Goal: Information Seeking & Learning: Learn about a topic

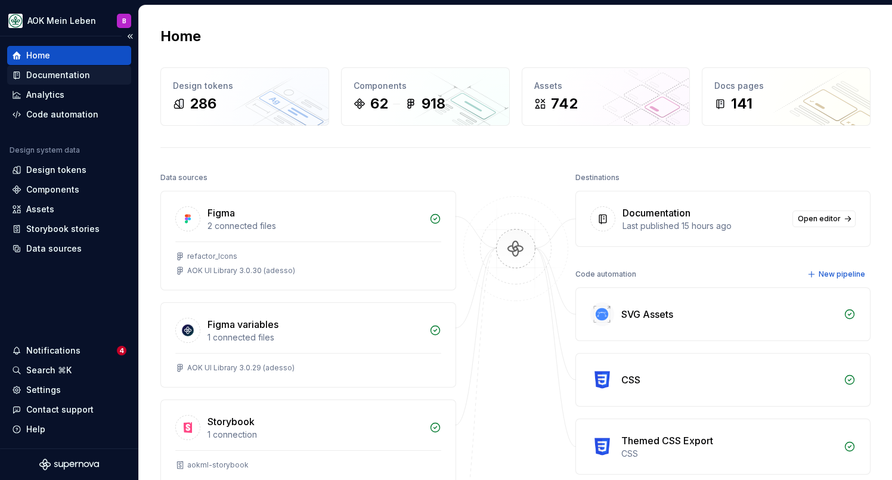
click at [51, 74] on div "Documentation" at bounding box center [58, 75] width 64 height 12
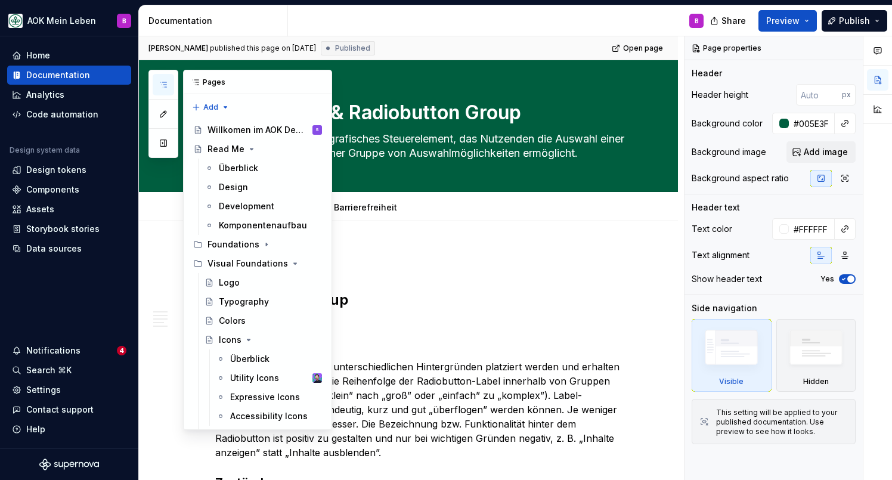
click at [159, 85] on icon "button" at bounding box center [164, 85] width 10 height 10
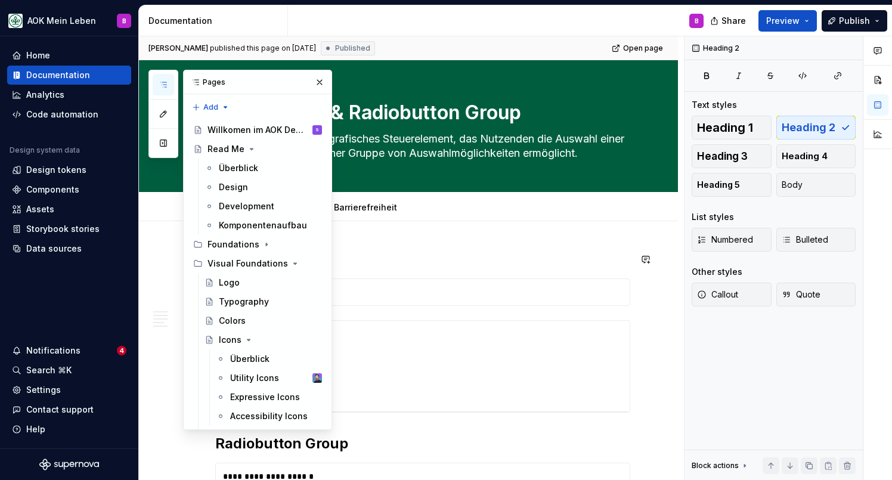
click at [531, 265] on h2 "Radiobutton" at bounding box center [422, 259] width 415 height 19
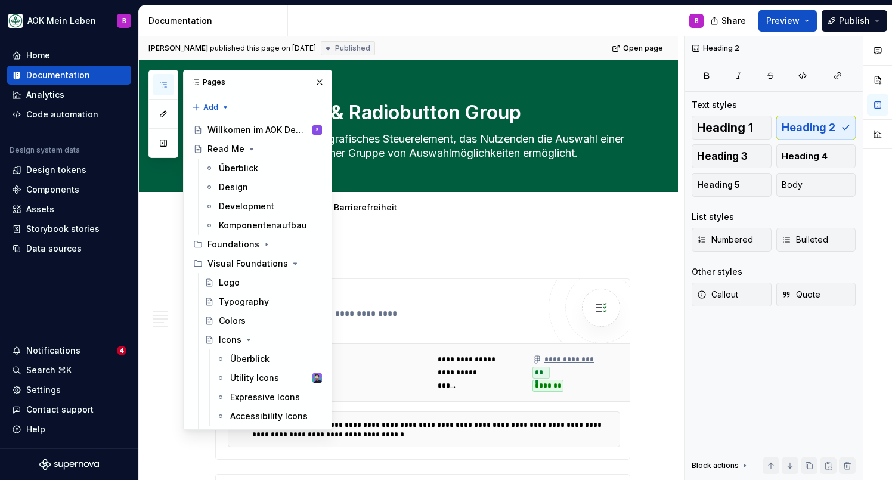
click at [164, 82] on icon "button" at bounding box center [164, 85] width 10 height 10
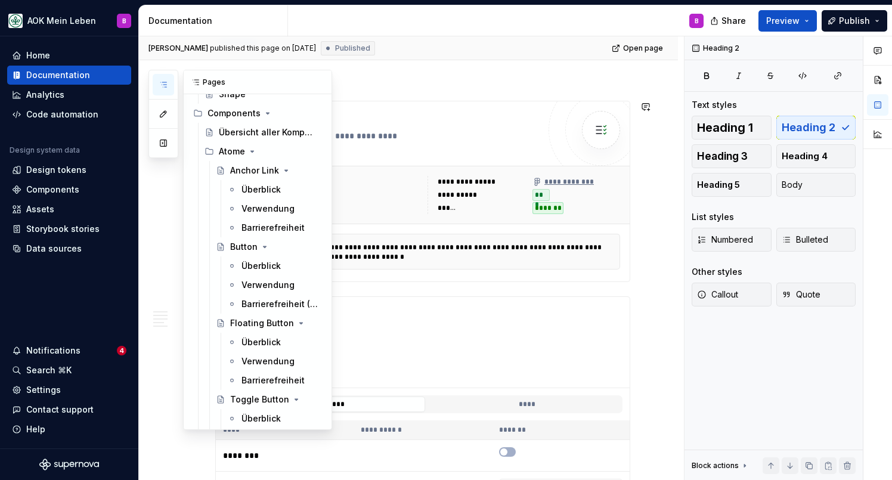
scroll to position [402, 0]
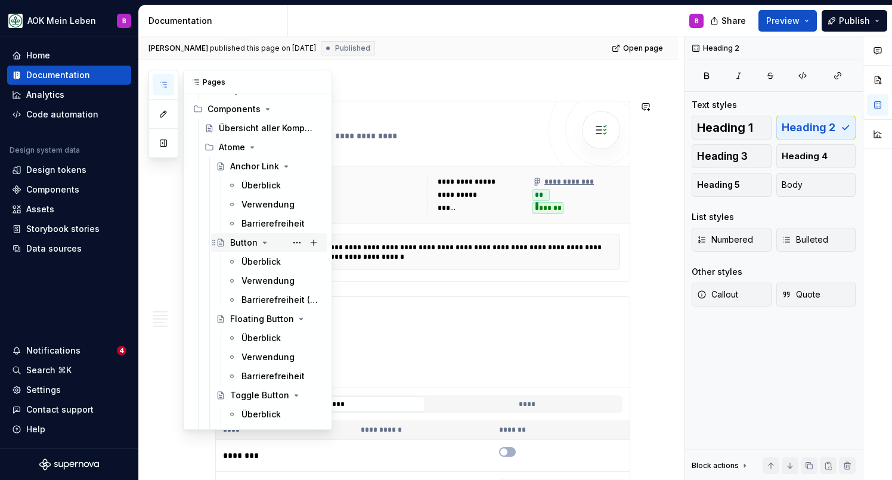
click at [246, 244] on div "Button" at bounding box center [243, 243] width 27 height 12
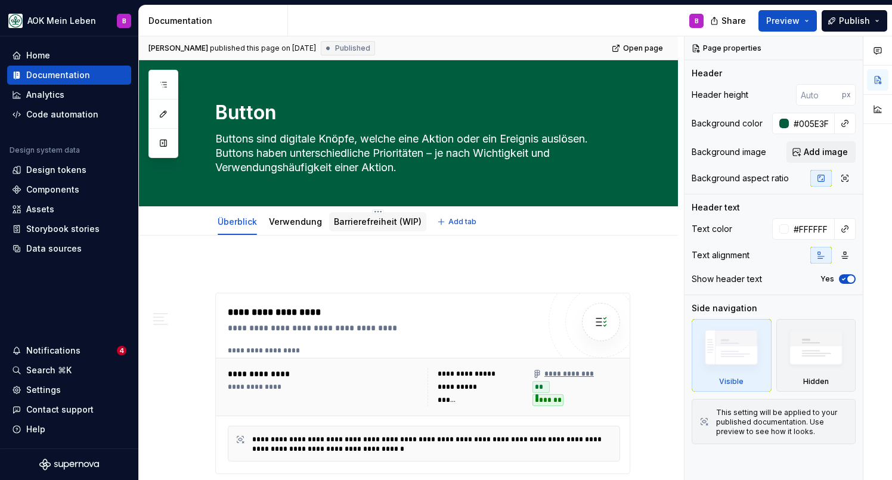
click at [362, 221] on link "Barrierefreiheit (WIP)" at bounding box center [378, 221] width 88 height 10
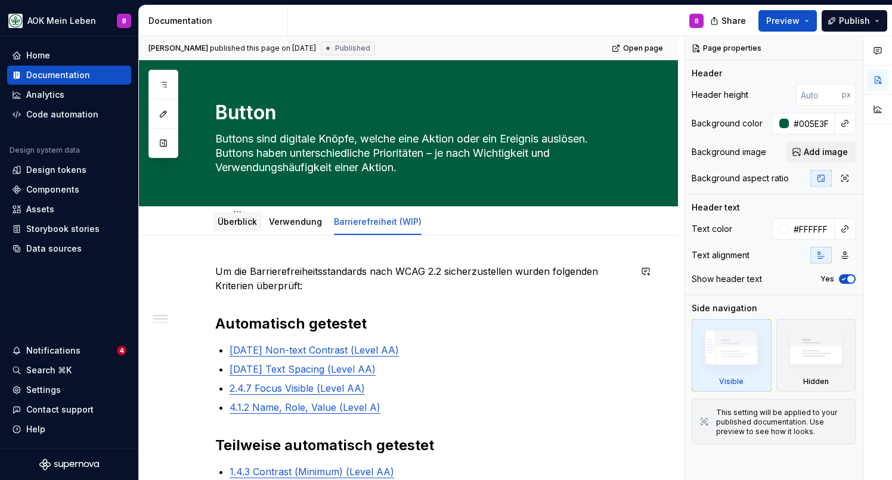
click at [235, 232] on div "Überblick" at bounding box center [237, 221] width 49 height 21
click at [235, 224] on link "Überblick" at bounding box center [237, 221] width 39 height 10
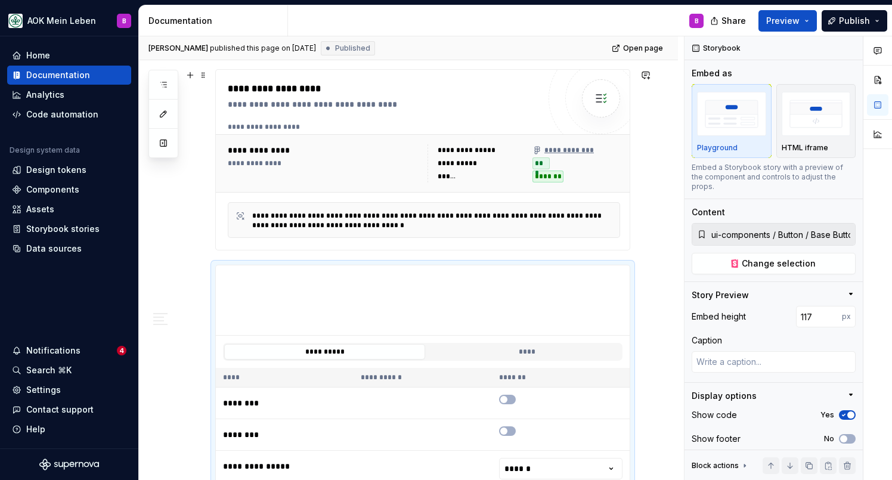
scroll to position [224, 0]
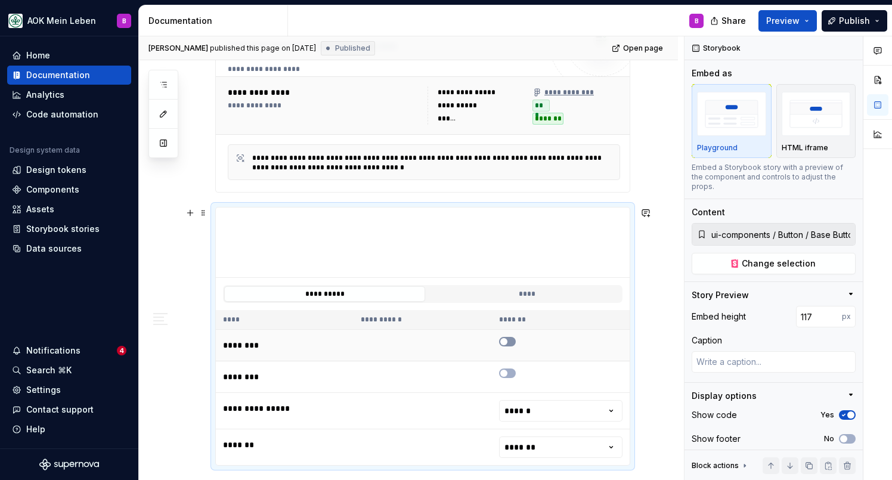
click at [507, 339] on span "button" at bounding box center [503, 341] width 7 height 7
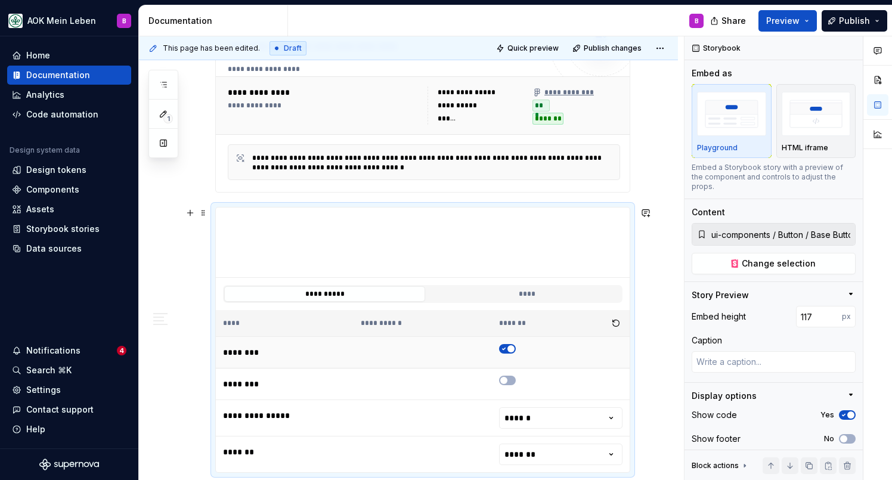
click at [509, 349] on icon "button" at bounding box center [504, 348] width 10 height 7
click at [511, 385] on button "button" at bounding box center [507, 381] width 17 height 10
click at [511, 380] on span "button" at bounding box center [510, 380] width 7 height 7
click at [507, 380] on span "button" at bounding box center [503, 380] width 7 height 7
click at [511, 380] on span "button" at bounding box center [510, 380] width 7 height 7
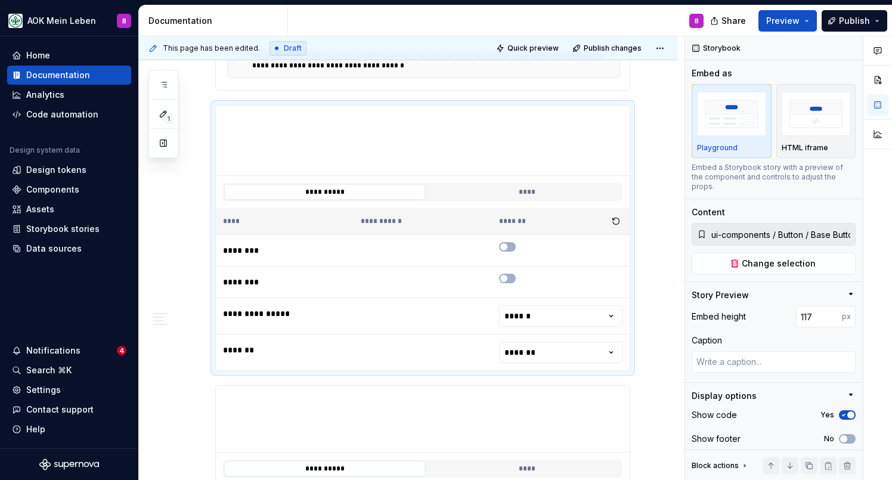
scroll to position [384, 0]
click at [616, 312] on html "AOK Mein Leben B Home Documentation Analytics Code automation Design system dat…" at bounding box center [446, 240] width 892 height 480
click at [605, 354] on html "AOK Mein Leben B Home Documentation Analytics Code automation Design system dat…" at bounding box center [446, 240] width 892 height 480
click at [558, 314] on html "AOK Mein Leben B Home Documentation Analytics Code automation Design system dat…" at bounding box center [446, 240] width 892 height 480
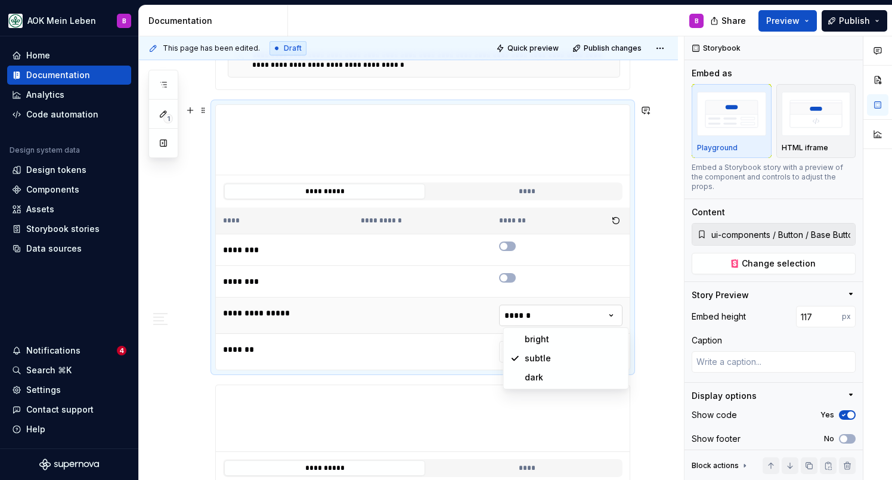
click at [546, 318] on html "AOK Mein Leben B Home Documentation Analytics Code automation Design system dat…" at bounding box center [446, 240] width 892 height 480
click at [504, 191] on button "****" at bounding box center [526, 192] width 201 height 16
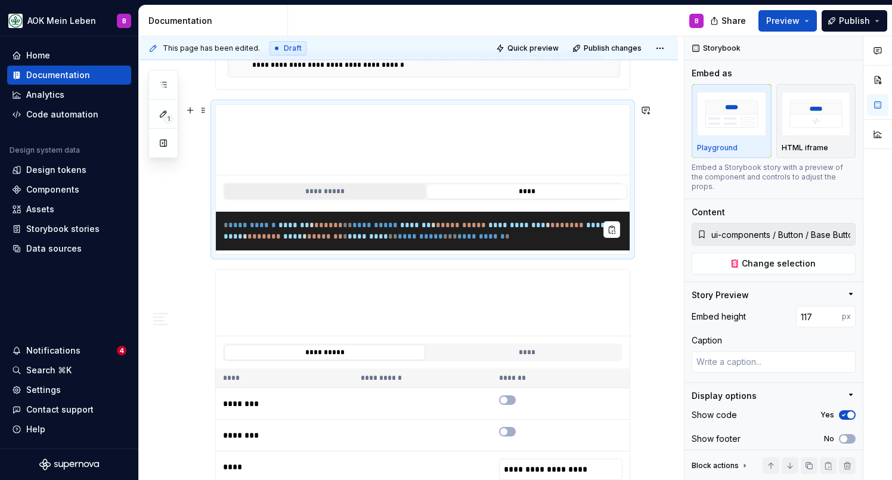
click at [347, 196] on button "**********" at bounding box center [324, 192] width 201 height 16
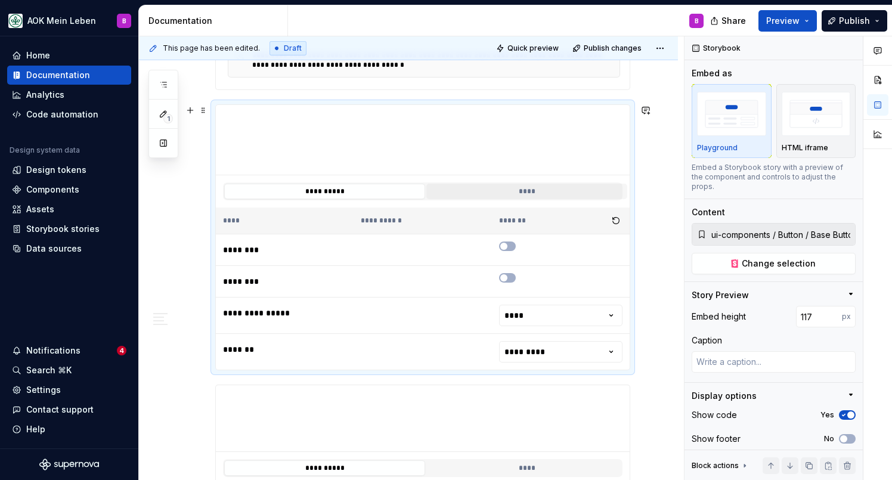
click at [475, 196] on button "****" at bounding box center [526, 192] width 201 height 16
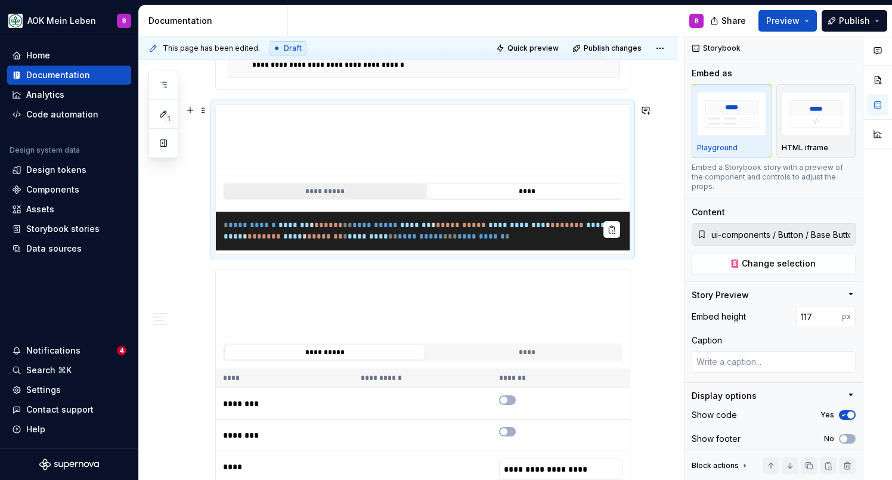
click at [382, 197] on button "**********" at bounding box center [324, 192] width 201 height 16
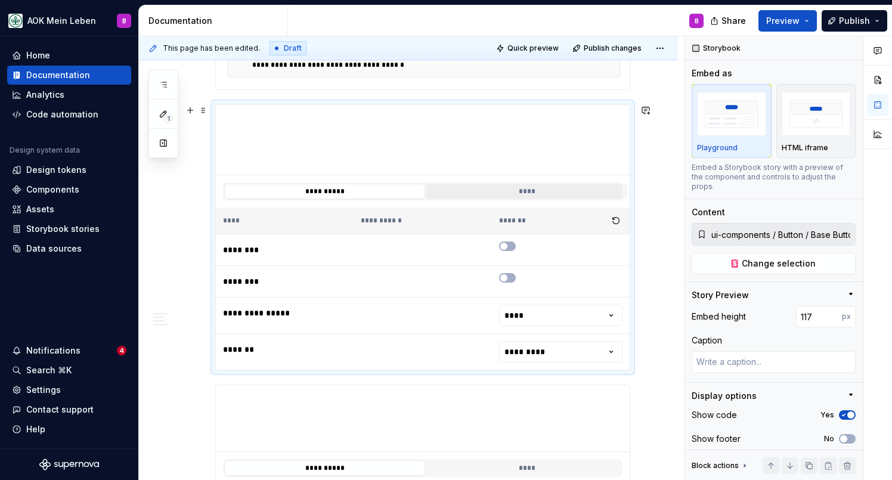
click at [495, 198] on button "****" at bounding box center [526, 192] width 201 height 16
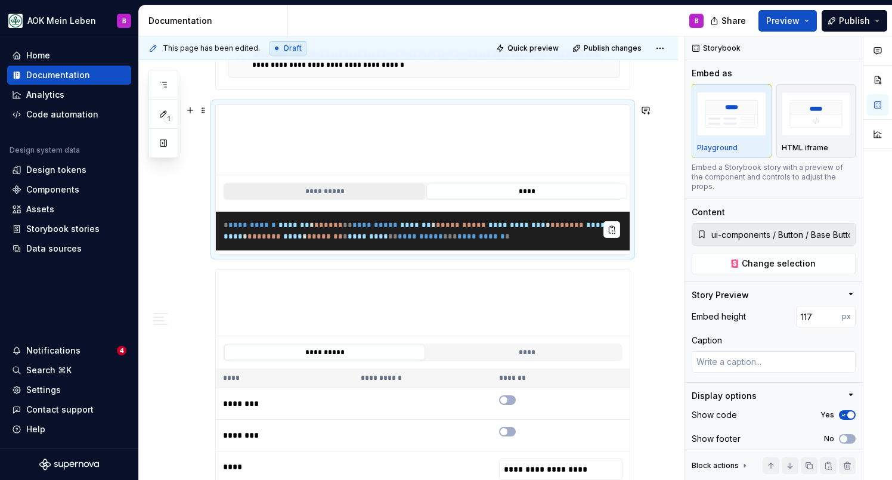
click at [381, 186] on button "**********" at bounding box center [324, 192] width 201 height 16
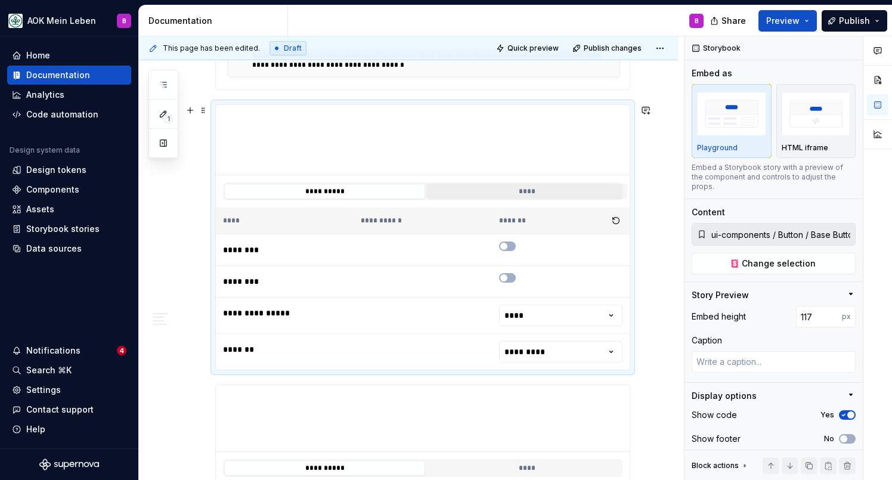
click at [513, 190] on button "****" at bounding box center [526, 192] width 201 height 16
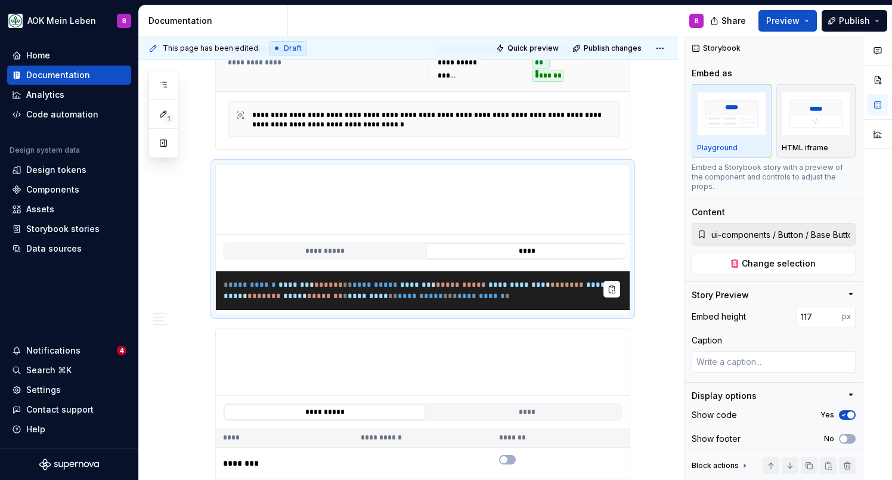
scroll to position [334, 0]
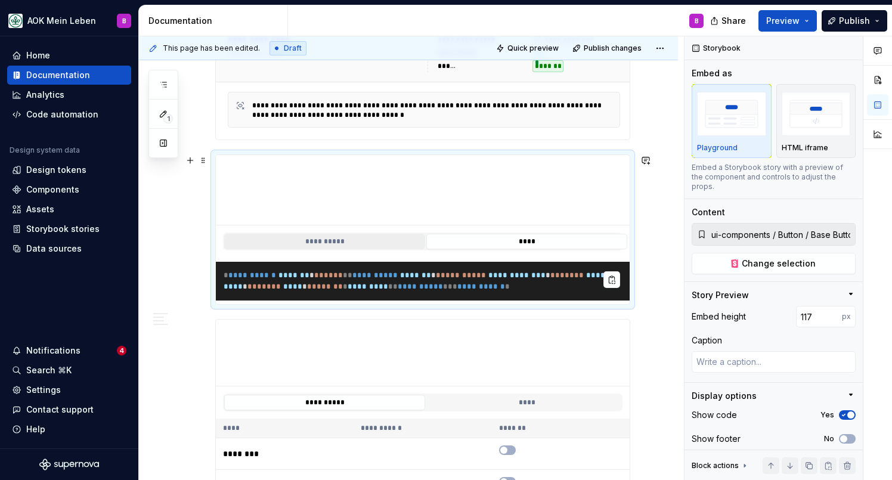
click at [395, 237] on button "**********" at bounding box center [324, 242] width 201 height 16
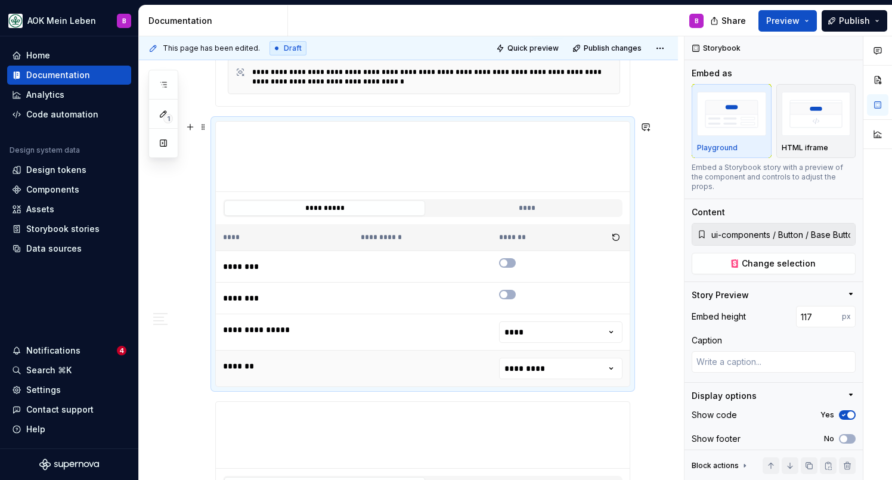
scroll to position [358, 0]
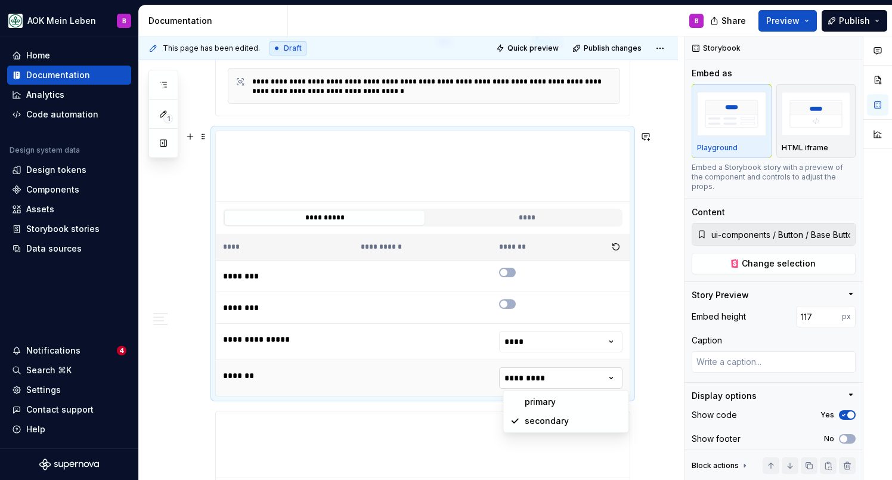
click at [535, 384] on html "AOK Mein Leben B Home Documentation Analytics Code automation Design system dat…" at bounding box center [446, 240] width 892 height 480
click at [532, 345] on html "AOK Mein Leben B Home Documentation Analytics Code automation Design system dat…" at bounding box center [446, 240] width 892 height 480
click at [515, 214] on button "****" at bounding box center [526, 218] width 201 height 16
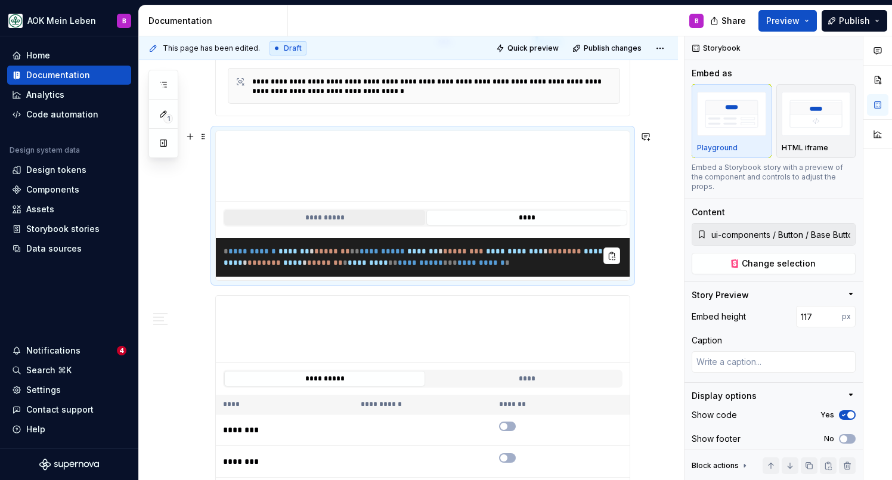
click at [385, 221] on button "**********" at bounding box center [324, 218] width 201 height 16
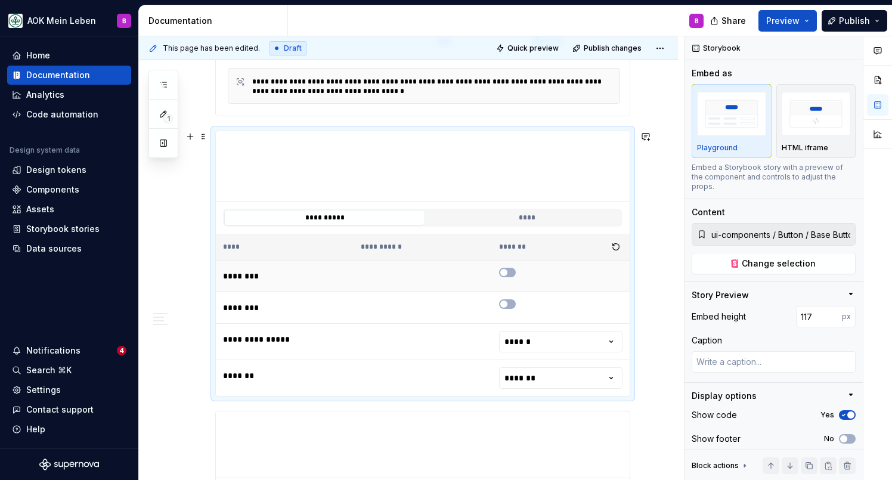
scroll to position [339, 0]
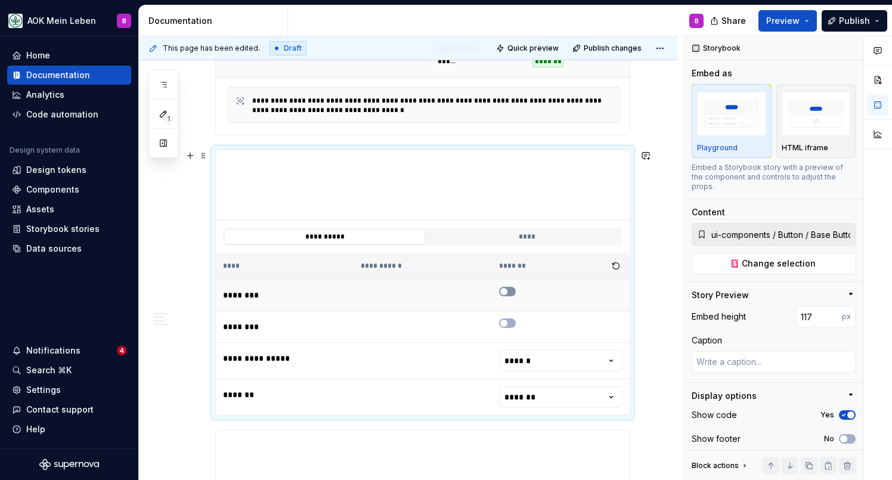
click at [507, 289] on span "button" at bounding box center [503, 291] width 7 height 7
click at [507, 324] on span "button" at bounding box center [503, 323] width 7 height 7
click at [514, 292] on span "button" at bounding box center [510, 291] width 7 height 7
click at [513, 240] on button "****" at bounding box center [526, 237] width 201 height 16
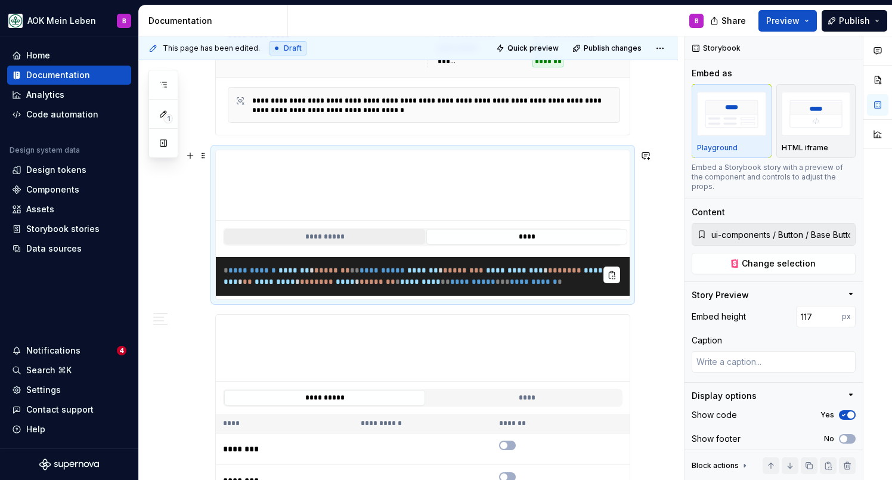
click at [380, 242] on button "**********" at bounding box center [324, 237] width 201 height 16
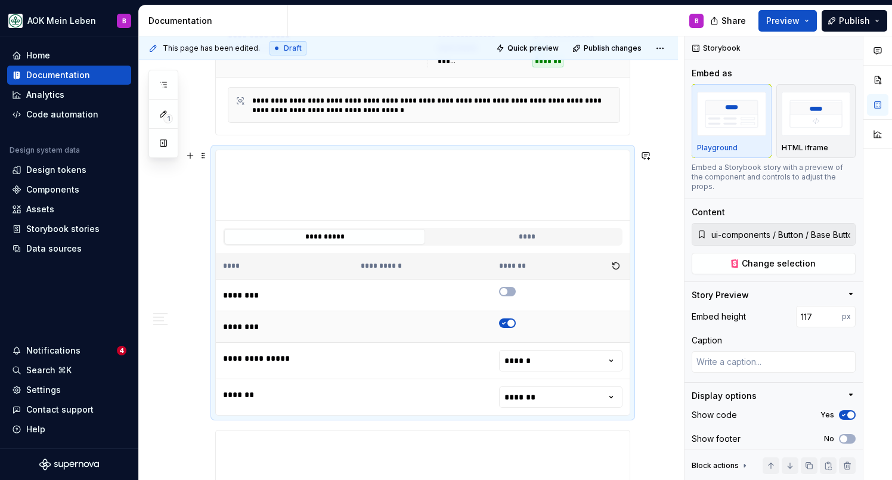
click at [509, 326] on icon "button" at bounding box center [504, 323] width 10 height 7
click at [506, 291] on span "button" at bounding box center [503, 291] width 7 height 7
click at [506, 291] on icon "button" at bounding box center [504, 291] width 10 height 7
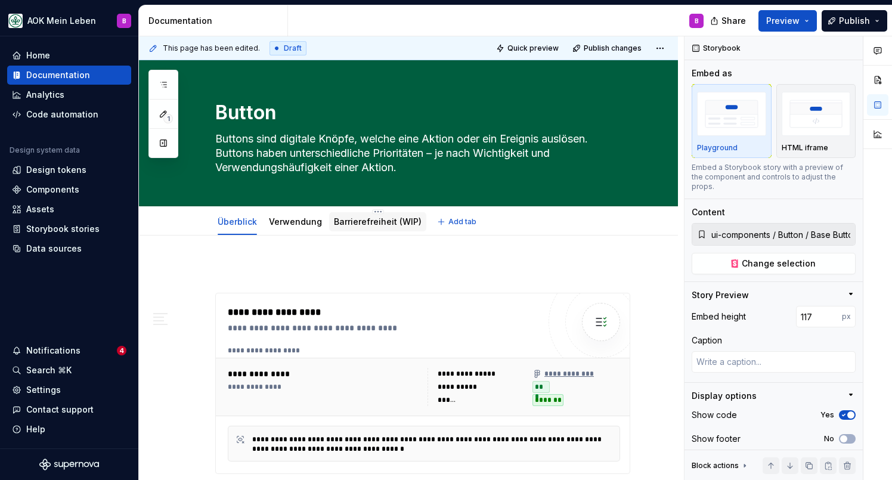
scroll to position [0, 0]
click at [299, 217] on link "Verwendung" at bounding box center [295, 221] width 53 height 10
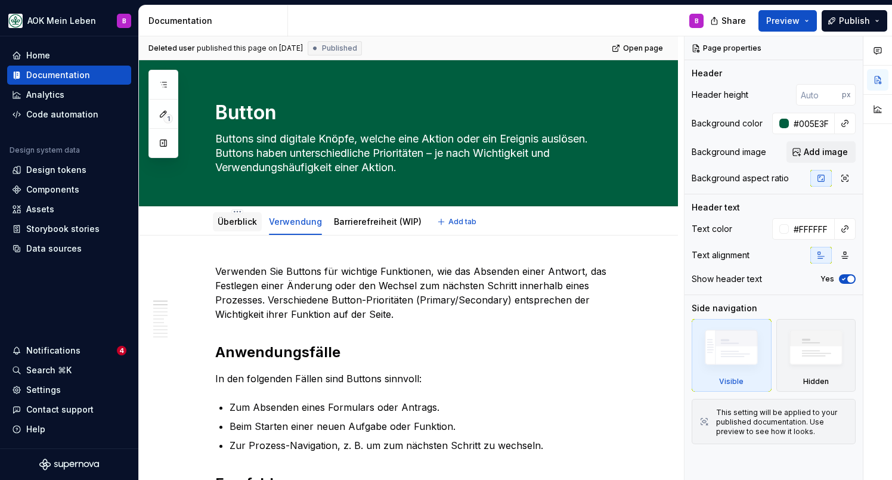
click at [243, 230] on div "Überblick" at bounding box center [237, 221] width 49 height 19
click at [238, 224] on link "Überblick" at bounding box center [237, 221] width 39 height 10
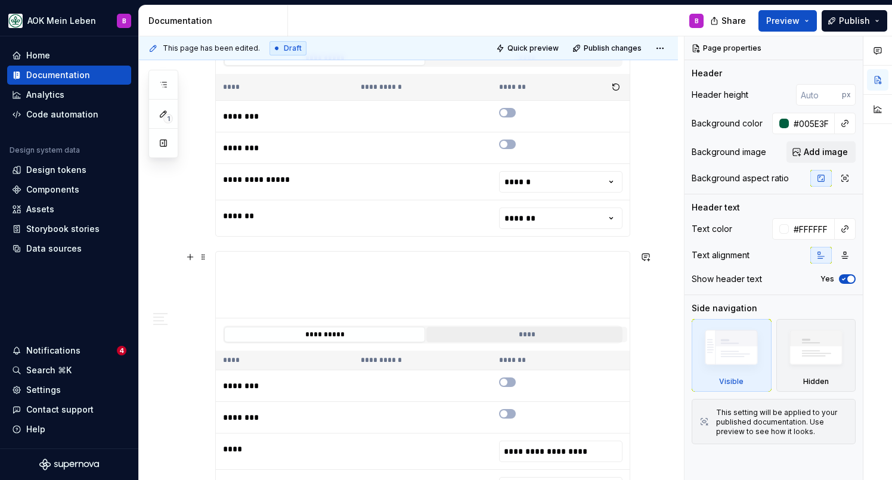
scroll to position [524, 0]
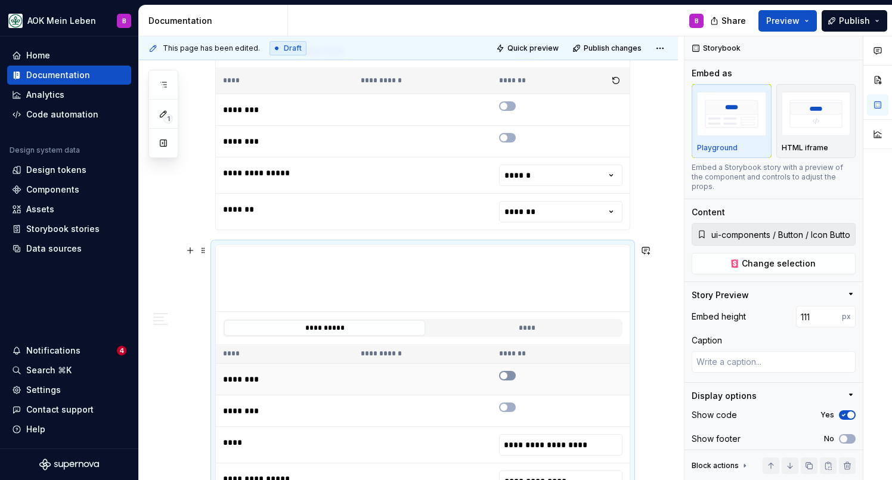
click at [508, 379] on button "button" at bounding box center [507, 376] width 17 height 10
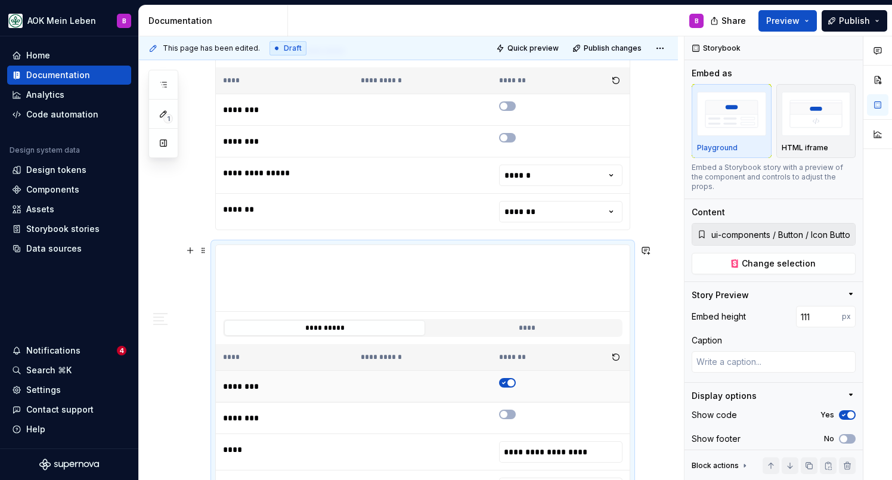
click at [509, 382] on icon "button" at bounding box center [504, 382] width 10 height 7
click at [509, 416] on icon "button" at bounding box center [504, 414] width 10 height 7
click at [512, 416] on span "button" at bounding box center [510, 414] width 7 height 7
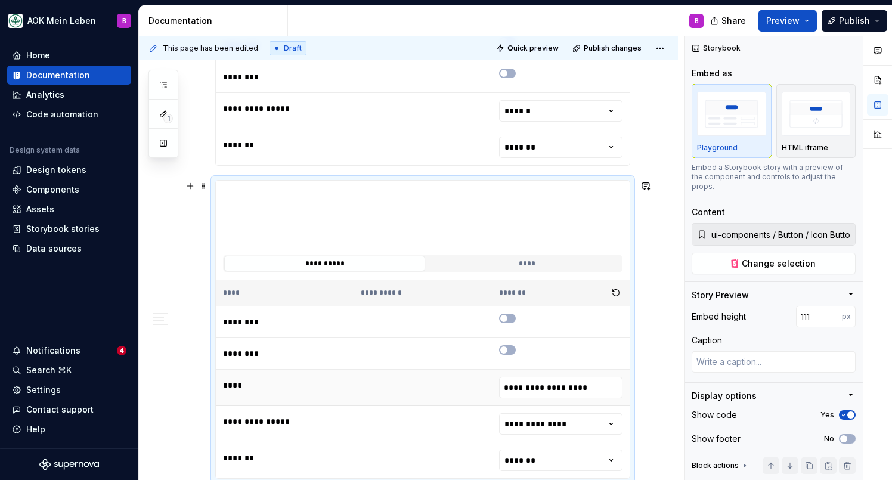
scroll to position [661, 0]
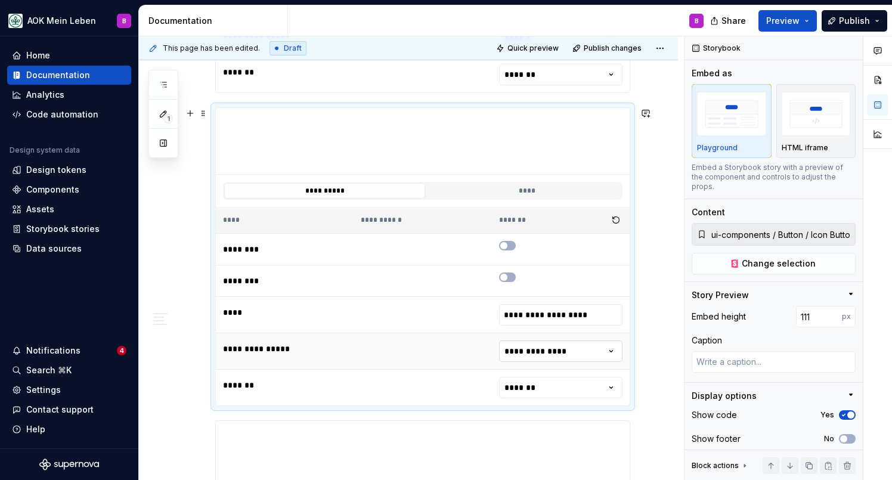
click at [517, 359] on html "AOK Mein Leben B Home Documentation Analytics Code automation Design system dat…" at bounding box center [446, 240] width 892 height 480
click at [517, 357] on html "AOK Mein Leben B Home Documentation Analytics Code automation Design system dat…" at bounding box center [446, 240] width 892 height 480
click at [520, 393] on html "AOK Mein Leben B Home Documentation Analytics Code automation Design system dat…" at bounding box center [446, 240] width 892 height 480
click at [555, 311] on input "**********" at bounding box center [560, 314] width 123 height 21
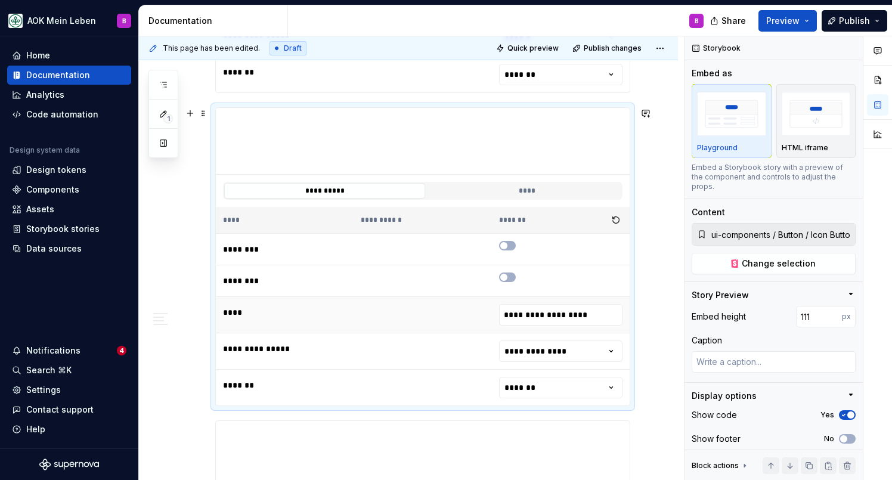
click at [468, 317] on td at bounding box center [423, 315] width 138 height 36
click at [516, 279] on button "button" at bounding box center [507, 277] width 17 height 10
click at [509, 279] on icon "button" at bounding box center [504, 277] width 10 height 7
click at [509, 246] on icon "button" at bounding box center [504, 245] width 10 height 7
click at [512, 246] on span "button" at bounding box center [510, 245] width 7 height 7
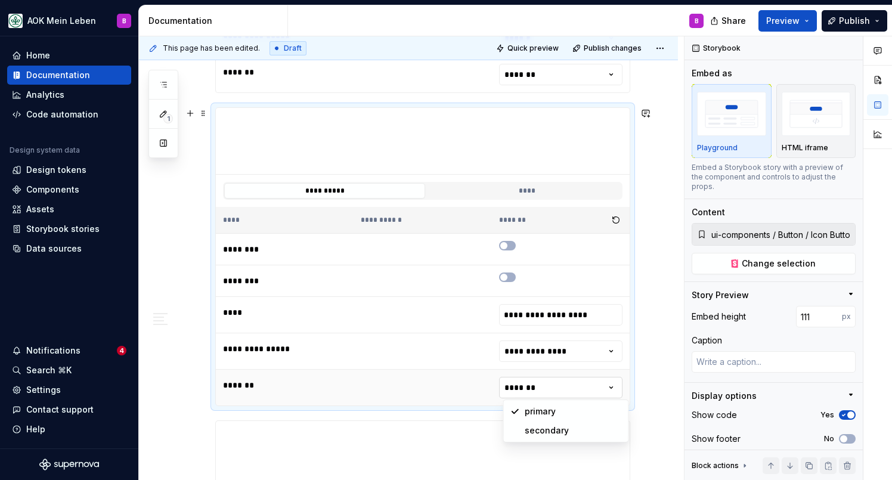
click at [520, 387] on html "AOK Mein Leben B Home Documentation Analytics Code automation Design system dat…" at bounding box center [446, 240] width 892 height 480
click at [529, 390] on html "AOK Mein Leben B Home Documentation Analytics Code automation Design system dat…" at bounding box center [446, 240] width 892 height 480
click at [529, 360] on html "AOK Mein Leben B Home Documentation Analytics Code automation Design system dat…" at bounding box center [446, 240] width 892 height 480
click at [529, 352] on html "AOK Mein Leben B Home Documentation Analytics Code automation Design system dat…" at bounding box center [446, 240] width 892 height 480
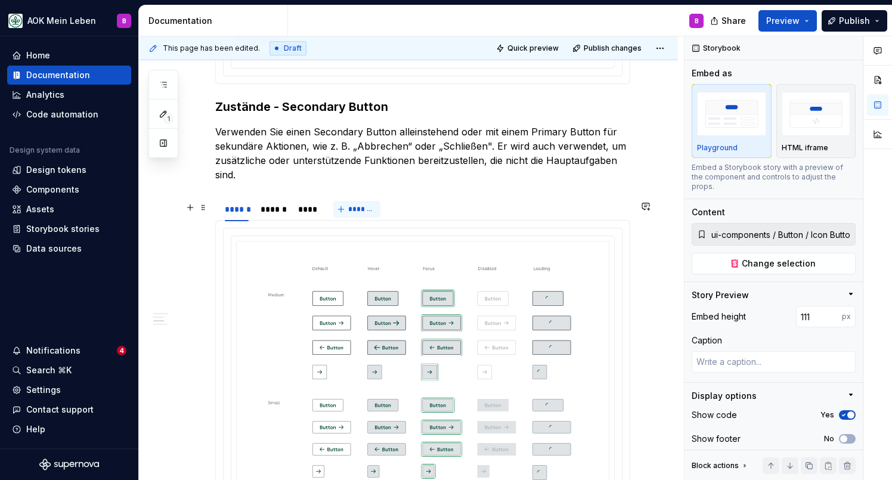
scroll to position [1812, 0]
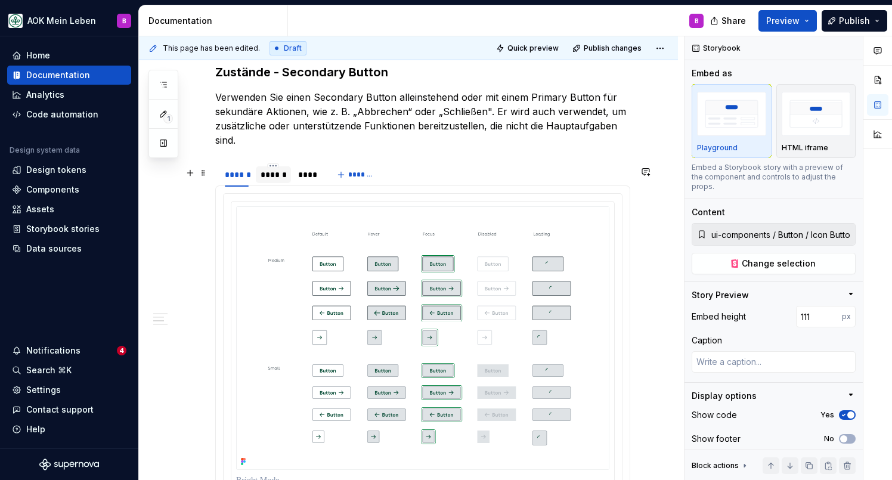
click at [281, 177] on div "******" at bounding box center [274, 175] width 26 height 12
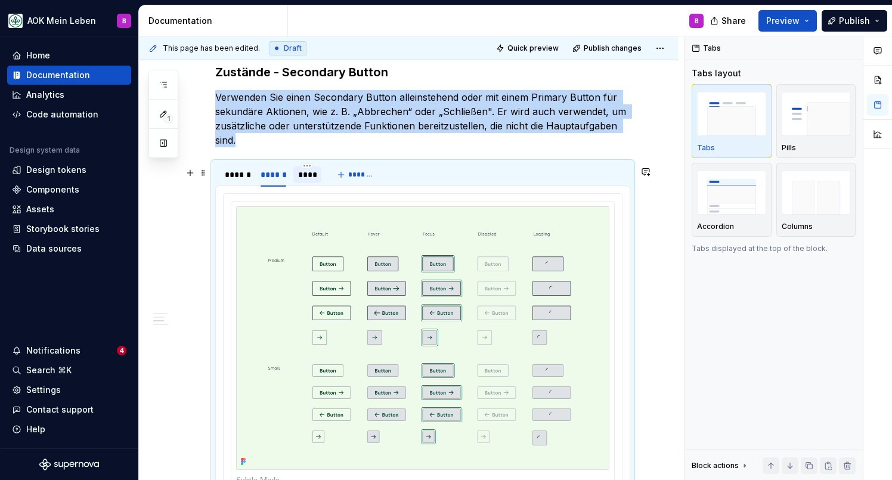
click at [303, 178] on div "****" at bounding box center [307, 175] width 19 height 12
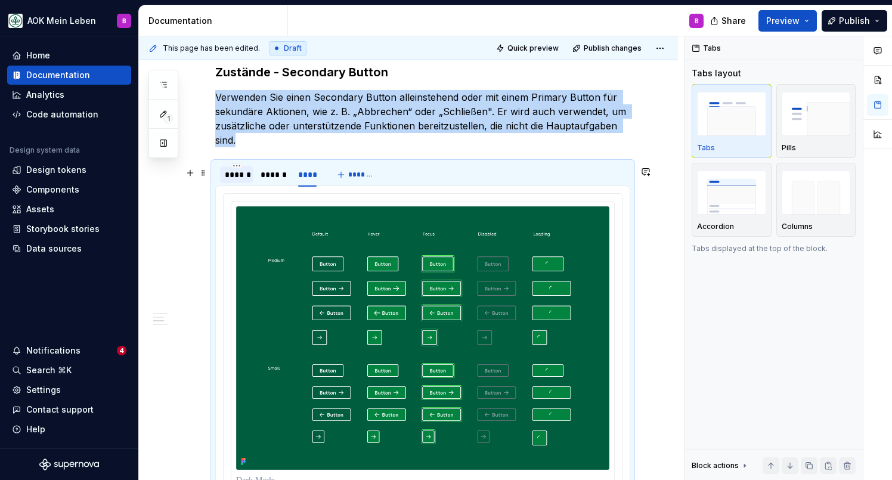
click at [237, 177] on div "******" at bounding box center [237, 175] width 24 height 12
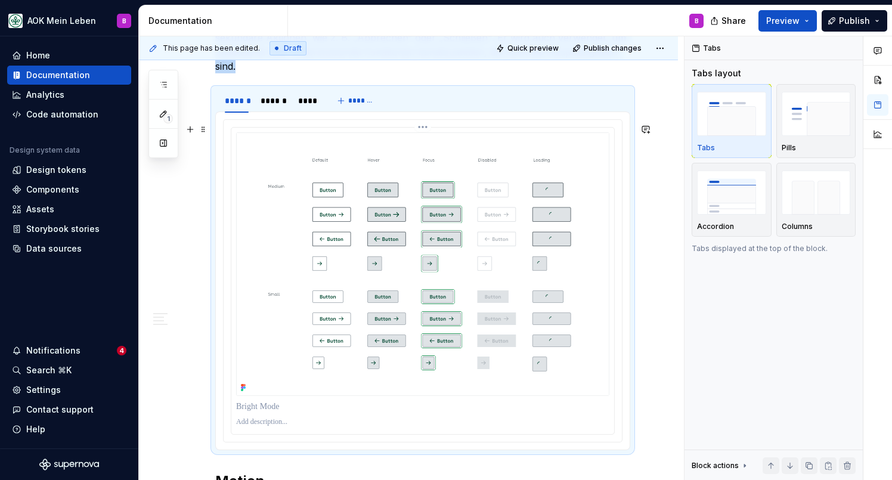
scroll to position [1877, 0]
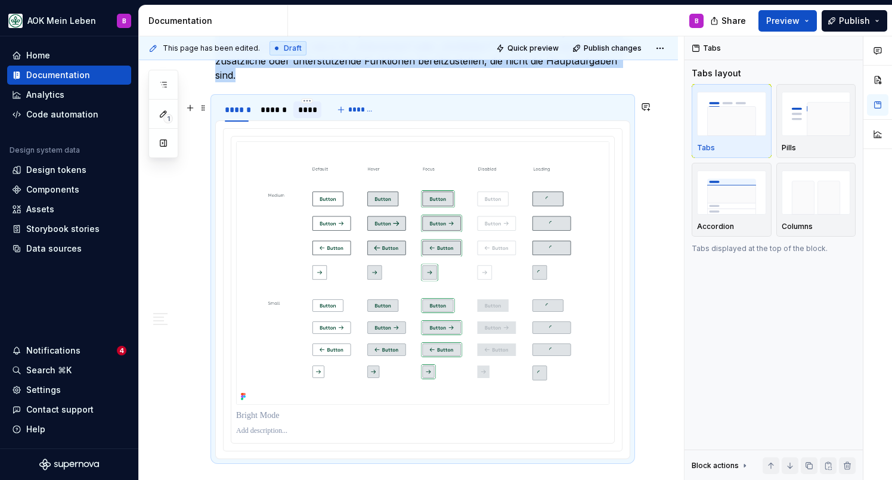
click at [305, 109] on div "****" at bounding box center [307, 110] width 19 height 12
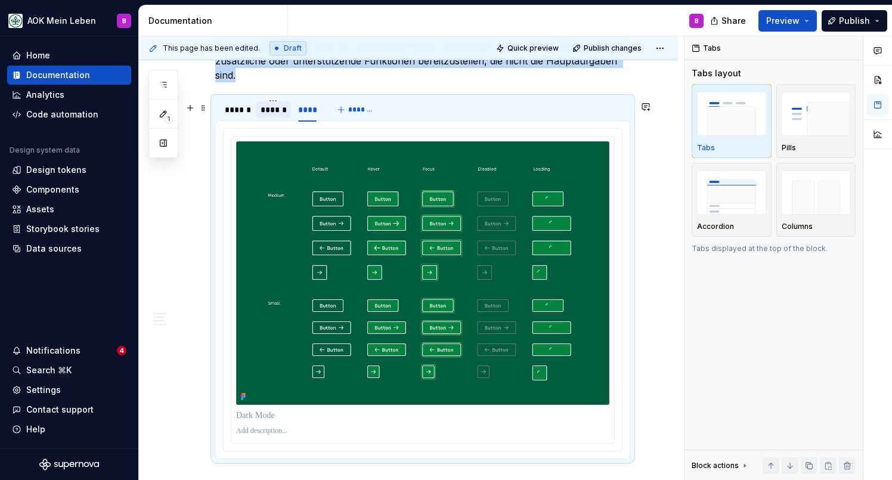
click at [280, 112] on div "******" at bounding box center [274, 110] width 26 height 12
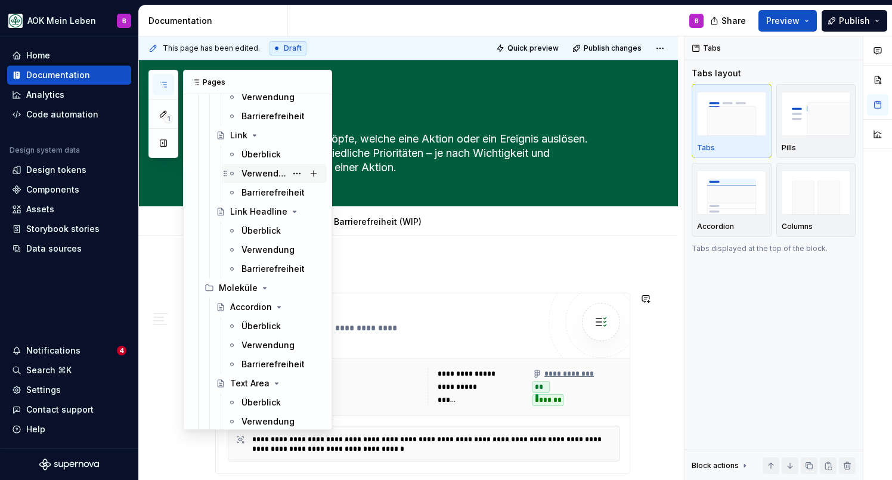
scroll to position [740, 0]
click at [254, 177] on div "Verwendung" at bounding box center [263, 172] width 45 height 12
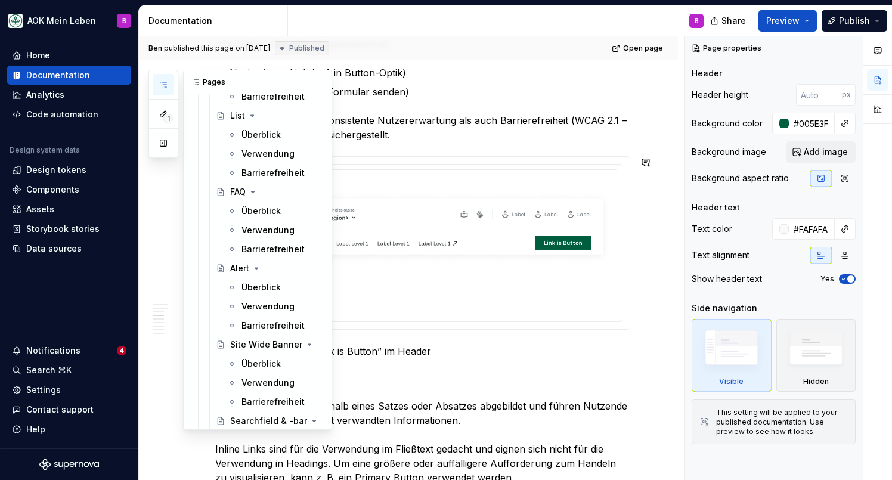
scroll to position [1924, 0]
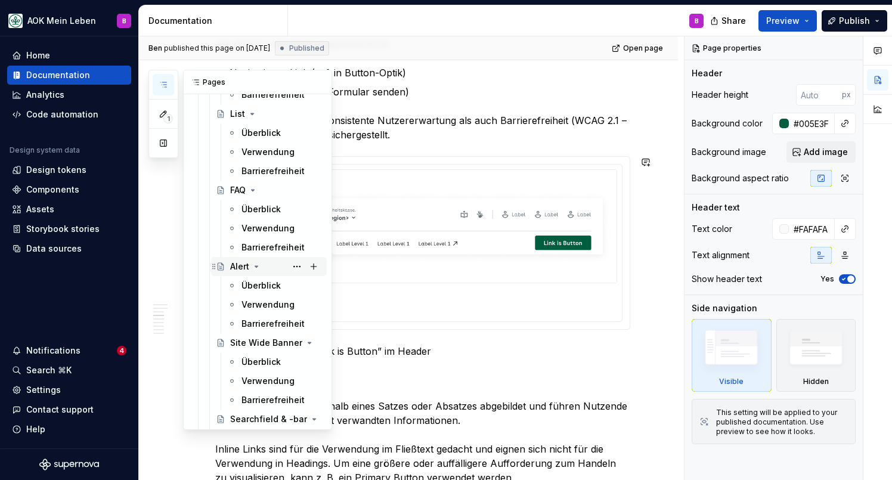
click at [241, 274] on div "Alert" at bounding box center [276, 266] width 92 height 17
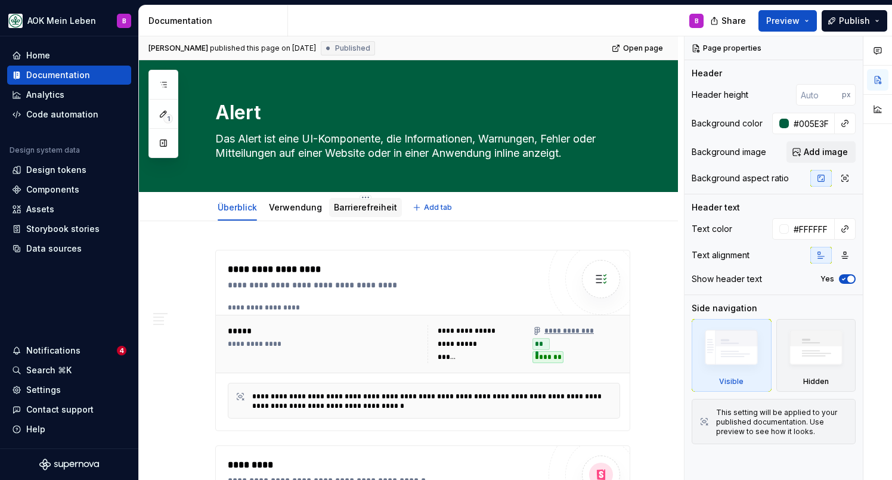
click at [358, 212] on link "Barrierefreiheit" at bounding box center [365, 207] width 63 height 10
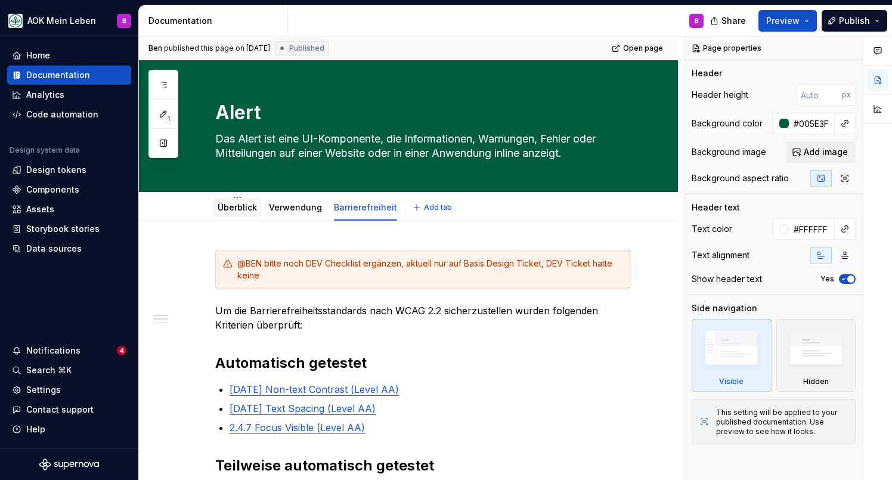
click at [230, 210] on link "Überblick" at bounding box center [237, 207] width 39 height 10
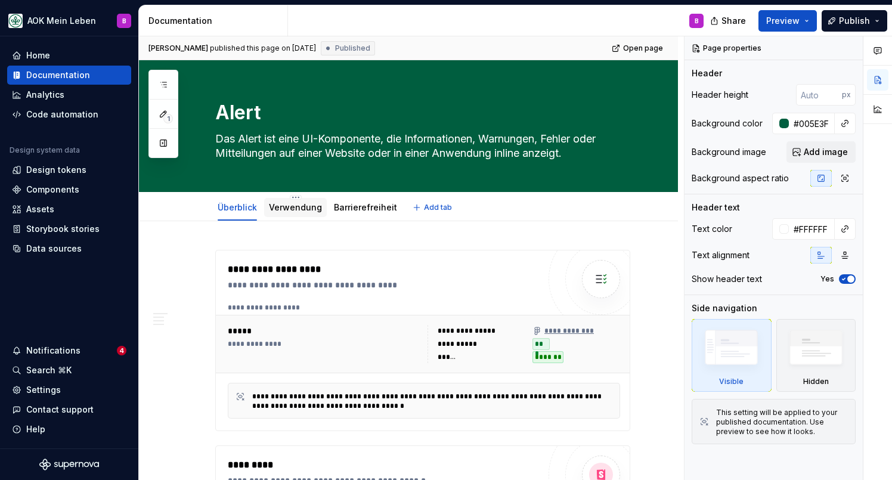
click at [300, 217] on div "Verwendung" at bounding box center [295, 207] width 63 height 21
click at [300, 209] on link "Verwendung" at bounding box center [295, 207] width 53 height 10
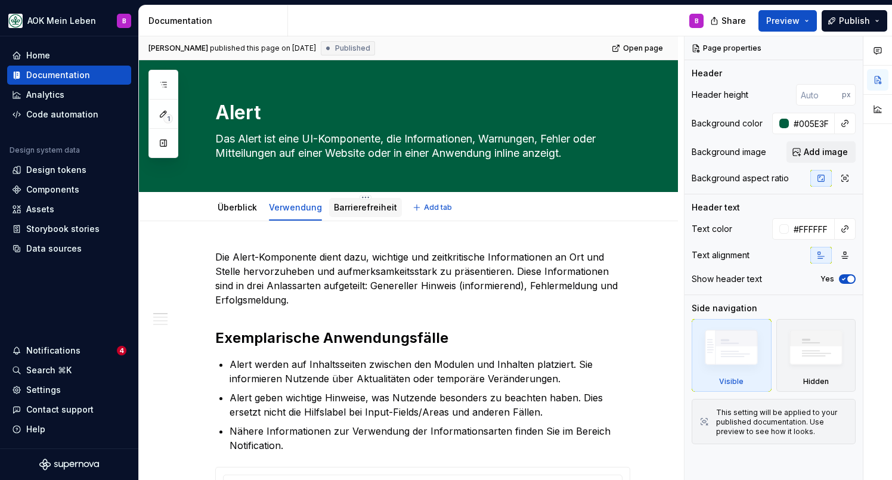
click at [349, 208] on link "Barrierefreiheit" at bounding box center [365, 207] width 63 height 10
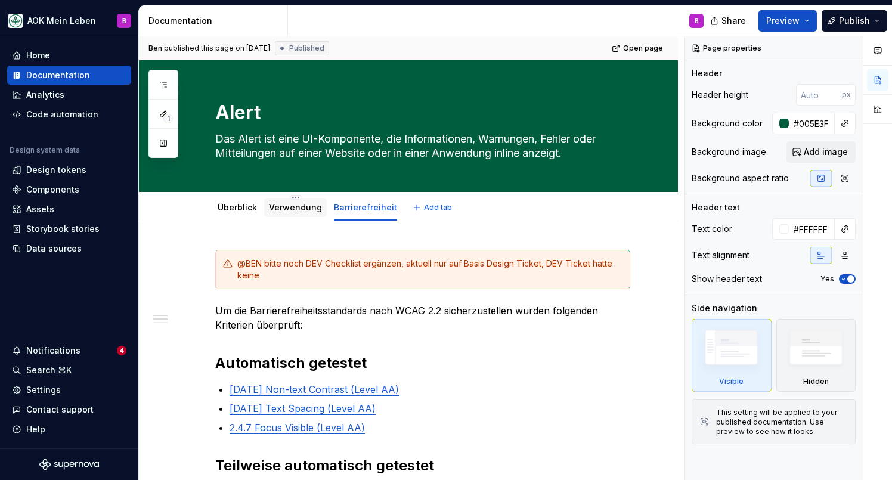
click at [292, 208] on link "Verwendung" at bounding box center [295, 207] width 53 height 10
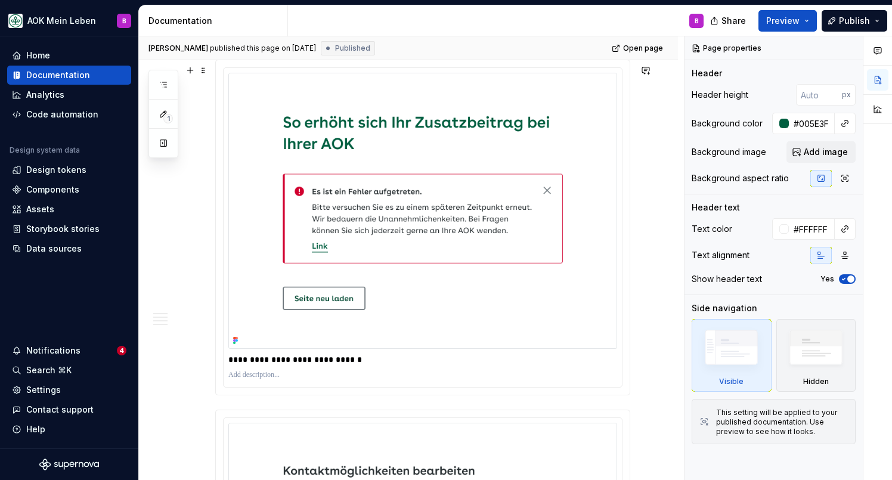
scroll to position [812, 0]
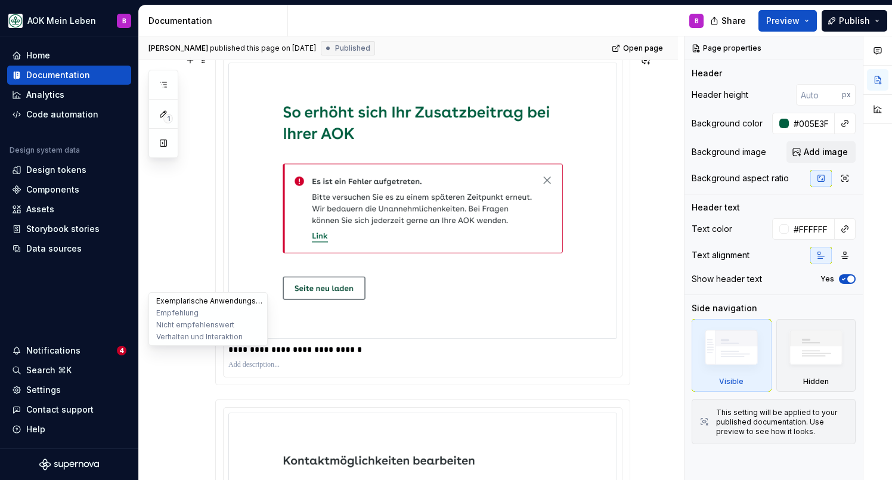
click at [176, 303] on button "Exemplarische Anwendungsfälle" at bounding box center [207, 301] width 113 height 12
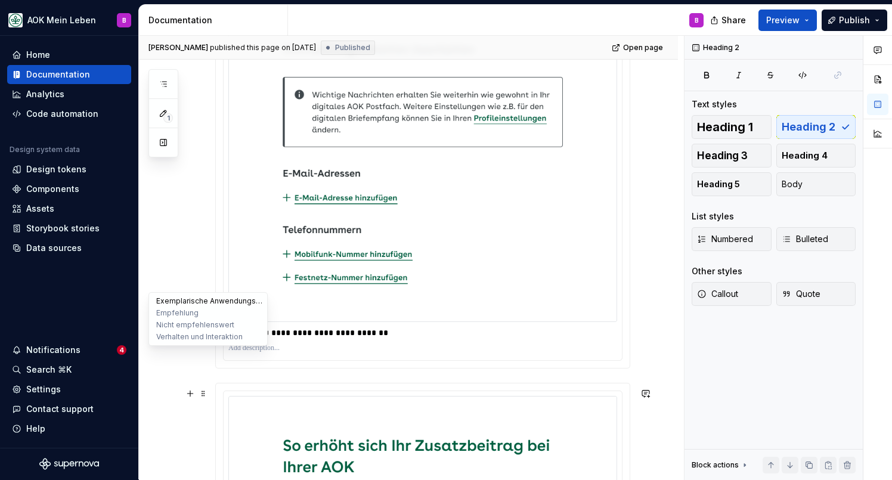
scroll to position [233, 0]
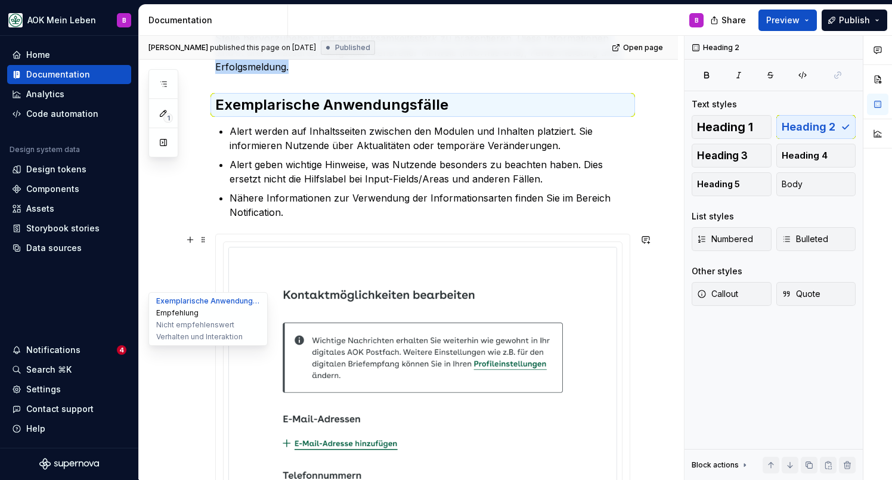
click at [175, 315] on button "Empfehlung" at bounding box center [207, 313] width 113 height 12
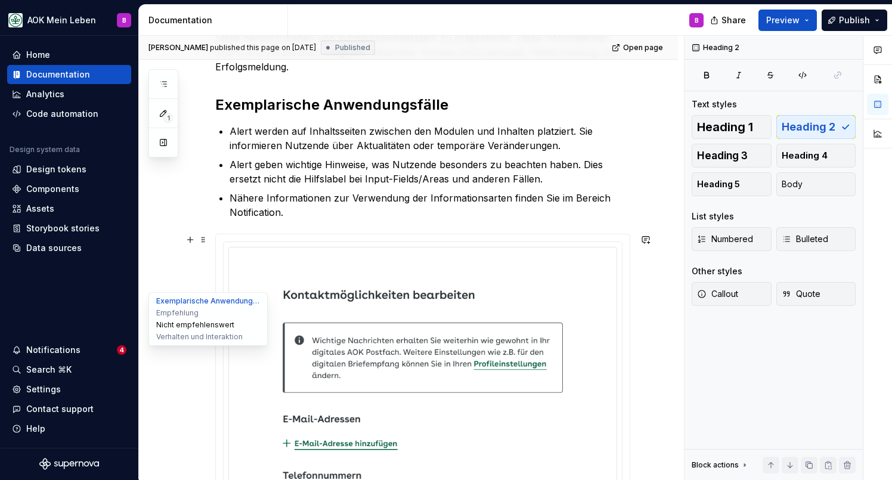
click at [173, 326] on button "Nicht empfehlenswert" at bounding box center [207, 325] width 113 height 12
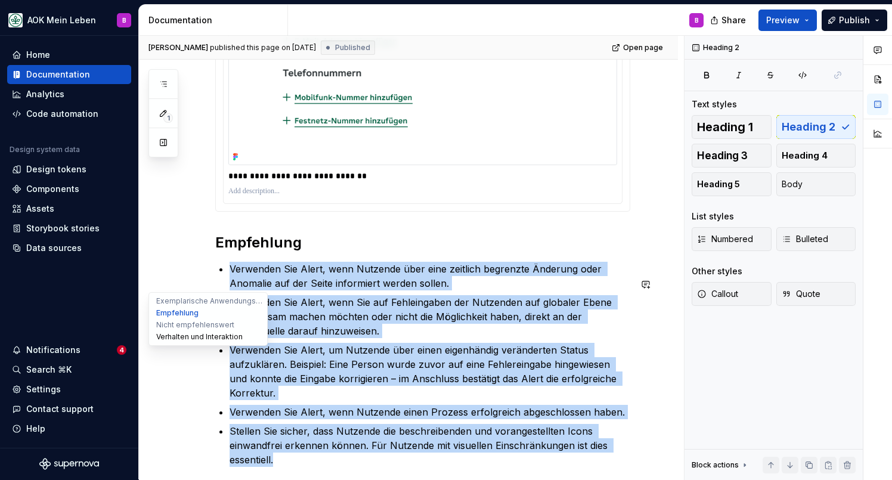
click at [173, 333] on button "Verhalten und Interaktion" at bounding box center [207, 337] width 113 height 12
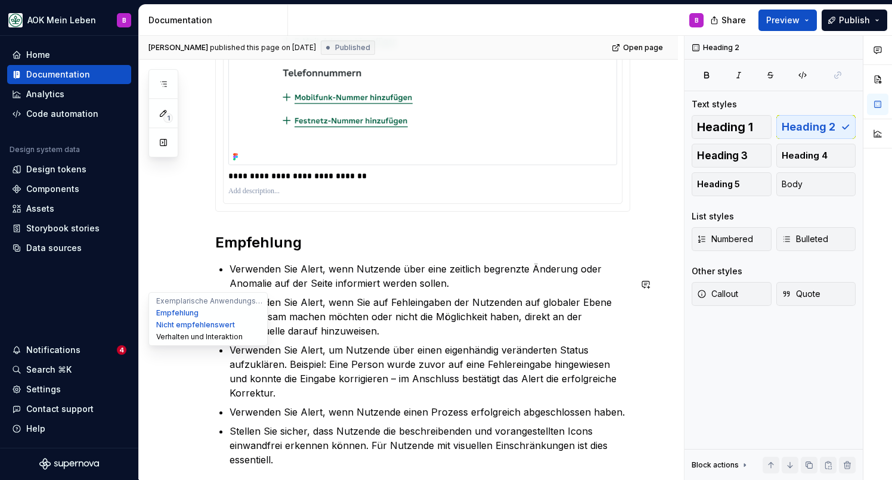
scroll to position [1566, 0]
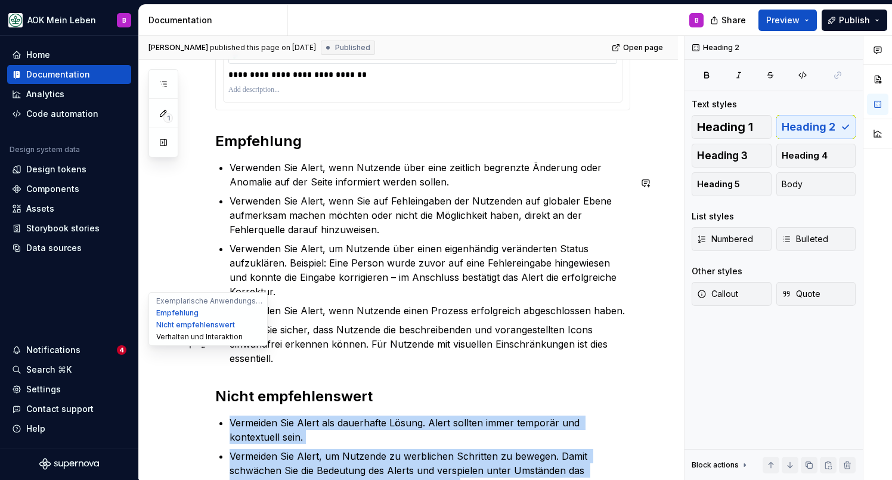
click at [171, 336] on button "Verhalten und Interaktion" at bounding box center [207, 337] width 113 height 12
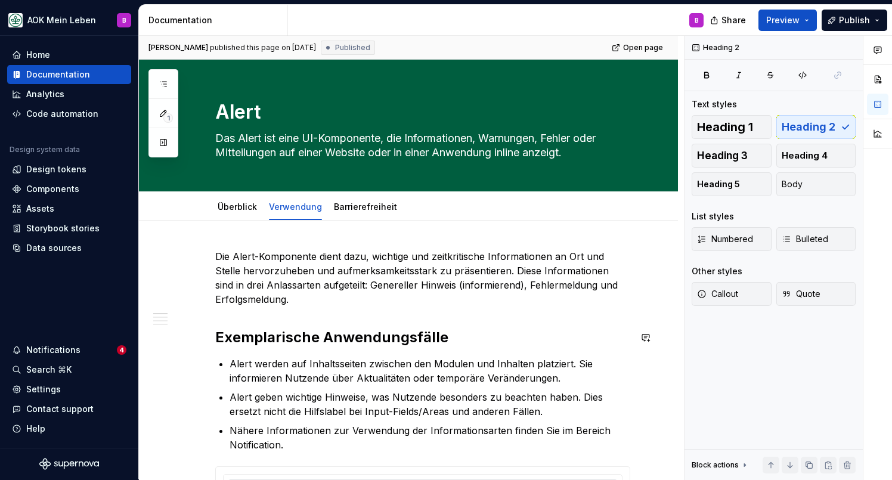
scroll to position [0, 0]
click at [243, 212] on div "Überblick" at bounding box center [237, 207] width 39 height 12
click at [241, 206] on link "Überblick" at bounding box center [237, 207] width 39 height 10
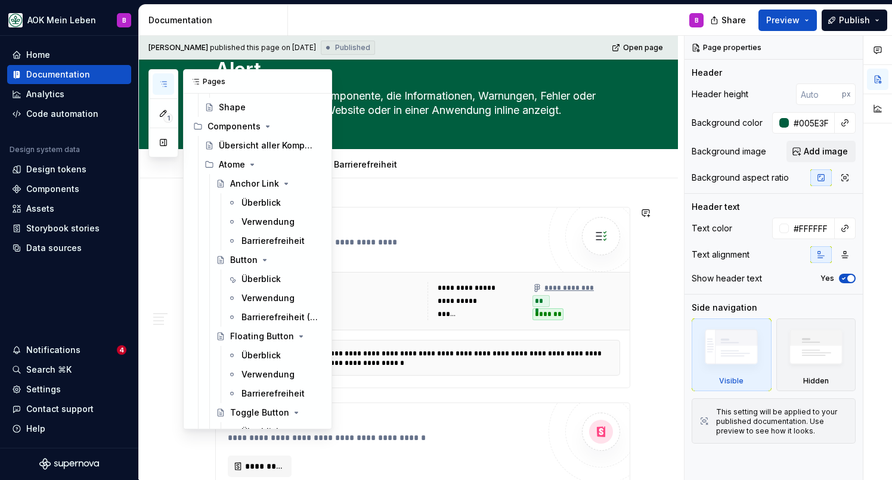
scroll to position [371, 0]
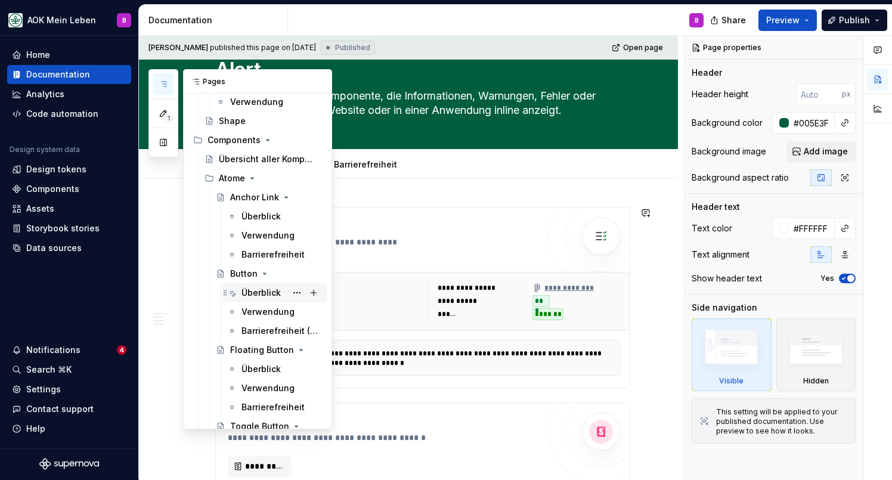
click at [250, 293] on div "Überblick" at bounding box center [260, 293] width 39 height 12
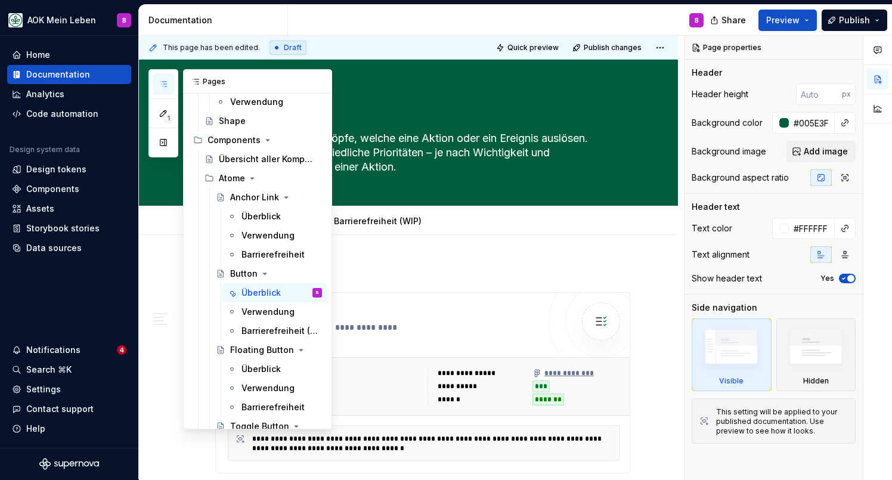
click at [165, 84] on icon "button" at bounding box center [163, 84] width 6 height 5
click at [162, 86] on icon "button" at bounding box center [164, 84] width 10 height 10
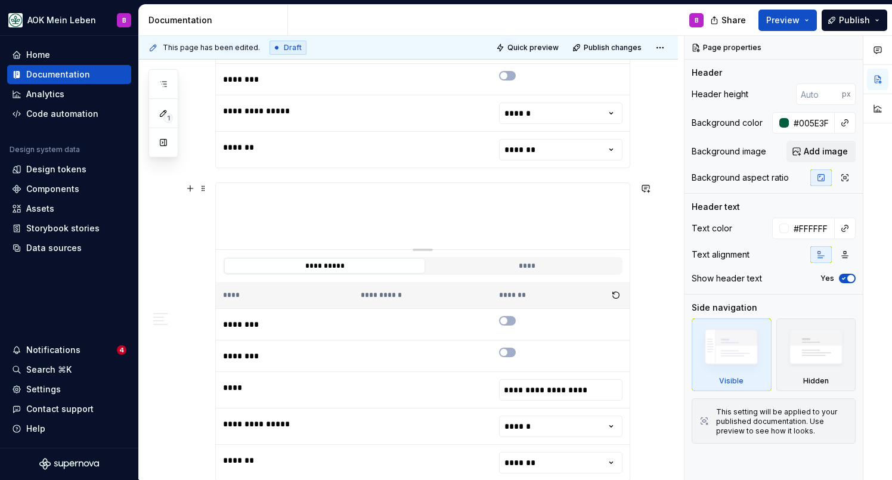
scroll to position [628, 0]
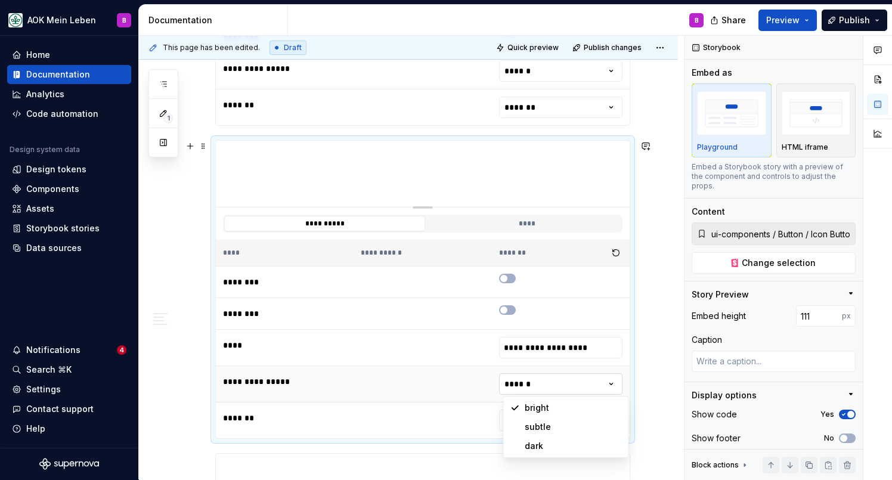
click at [526, 386] on html "AOK Mein Leben B Home Documentation Analytics Code automation Design system dat…" at bounding box center [446, 240] width 892 height 480
click at [533, 384] on html "AOK Mein Leben B Home Documentation Analytics Code automation Design system dat…" at bounding box center [446, 240] width 892 height 480
click at [519, 384] on html "AOK Mein Leben B Home Documentation Analytics Code automation Design system dat…" at bounding box center [446, 240] width 892 height 480
click at [512, 425] on html "AOK Mein Leben B Home Documentation Analytics Code automation Design system dat…" at bounding box center [446, 240] width 892 height 480
click at [529, 420] on html "AOK Mein Leben B Home Documentation Analytics Code automation Design system dat…" at bounding box center [446, 240] width 892 height 480
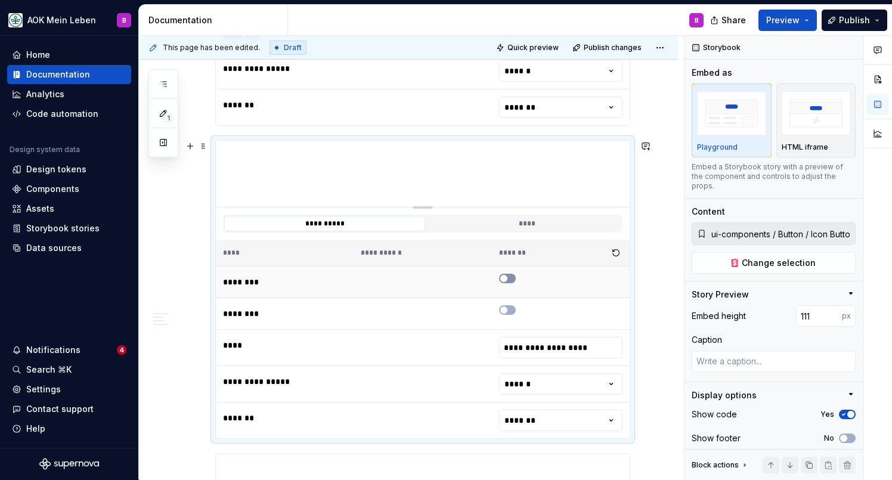
click at [513, 280] on button "button" at bounding box center [507, 279] width 17 height 10
click at [513, 280] on span "button" at bounding box center [510, 278] width 7 height 7
click at [513, 309] on button "button" at bounding box center [507, 310] width 17 height 10
click at [513, 309] on span "button" at bounding box center [510, 309] width 7 height 7
click at [465, 221] on button "****" at bounding box center [526, 224] width 201 height 16
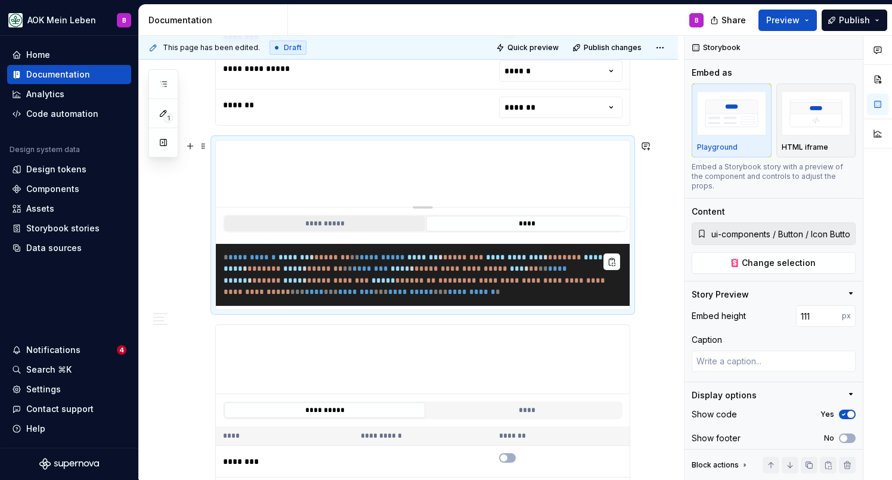
click at [367, 221] on button "**********" at bounding box center [324, 224] width 201 height 16
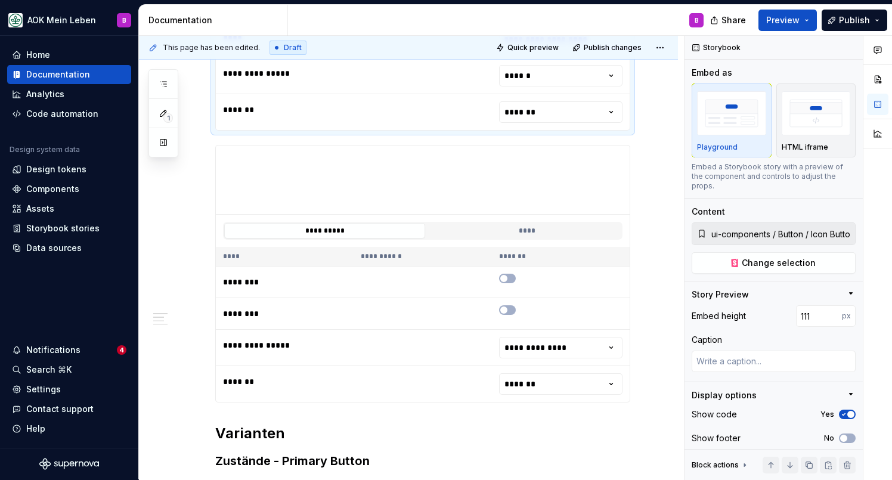
scroll to position [937, 0]
type textarea "*"
type input "ui-components / Button / Loading Button"
type input "115"
click at [451, 234] on button "****" at bounding box center [526, 230] width 201 height 16
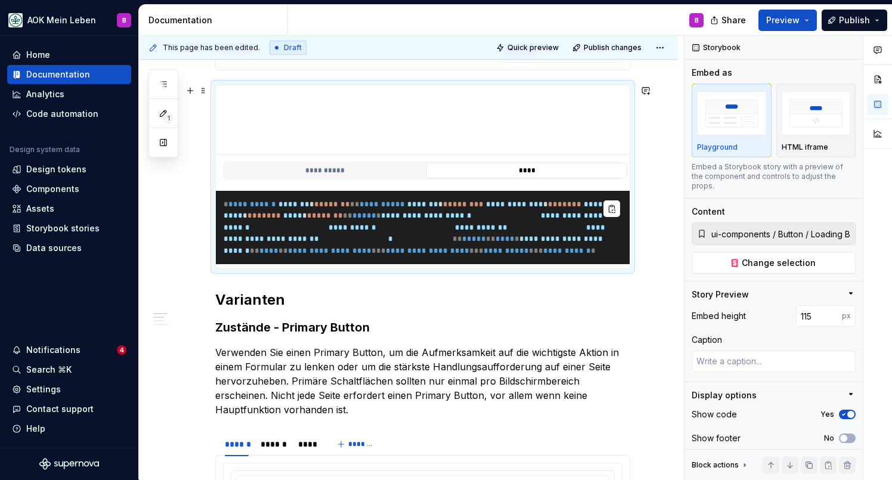
scroll to position [983, 0]
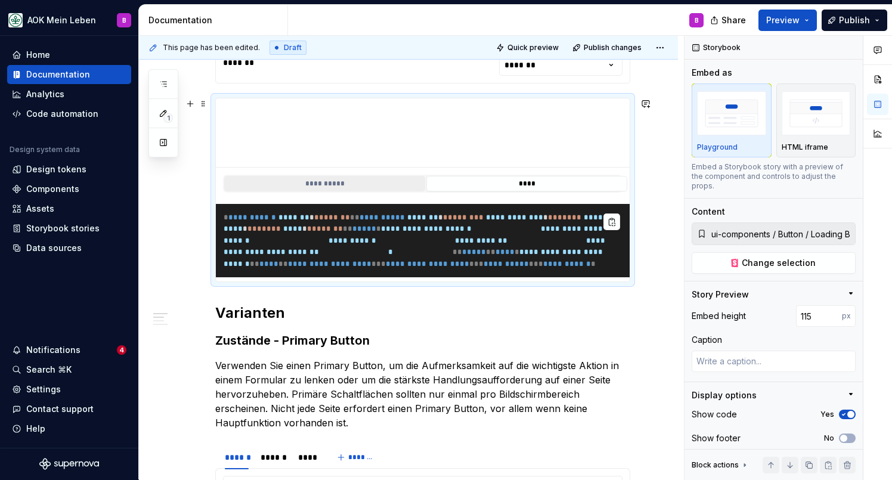
click at [291, 191] on button "**********" at bounding box center [324, 184] width 201 height 16
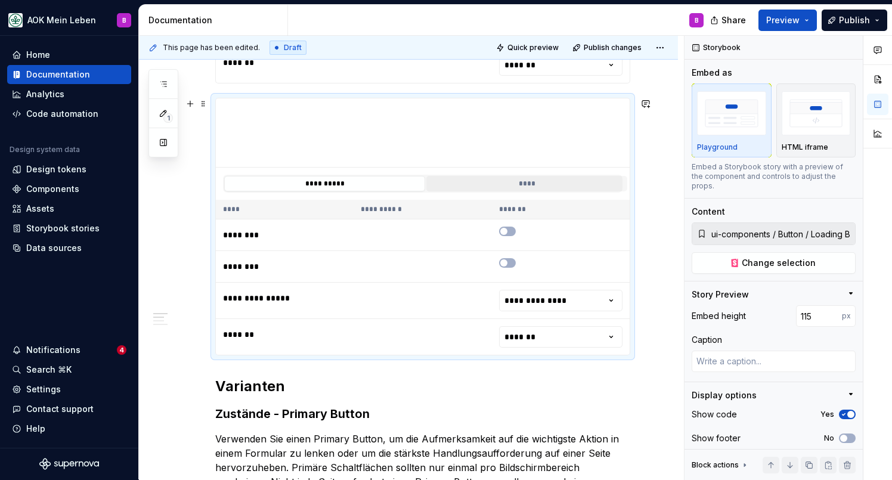
click at [517, 181] on button "****" at bounding box center [526, 184] width 201 height 16
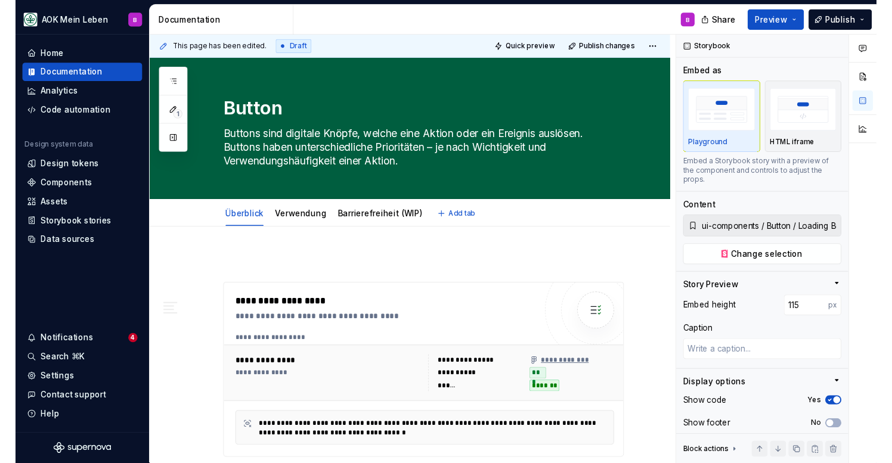
scroll to position [0, 0]
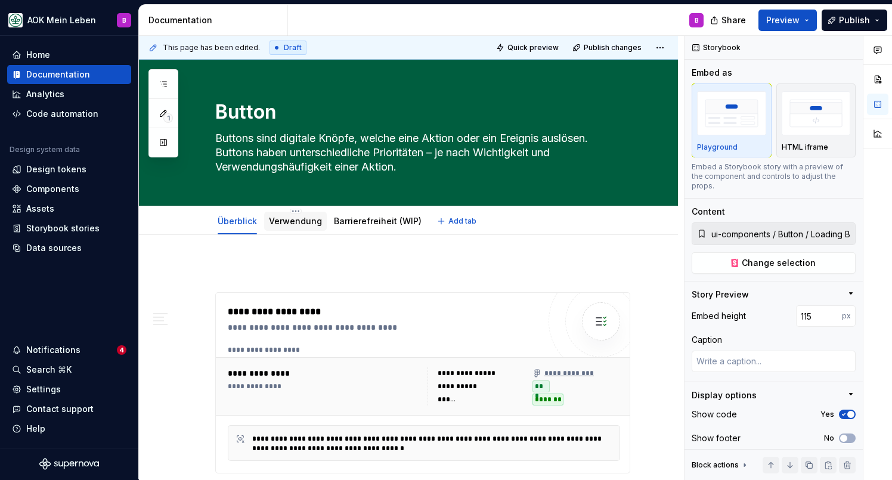
click at [288, 224] on link "Verwendung" at bounding box center [295, 221] width 53 height 10
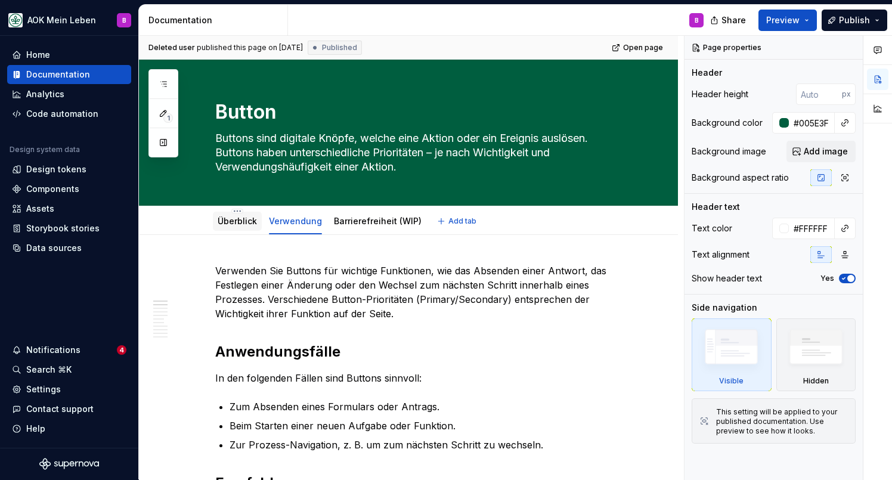
click at [250, 220] on link "Überblick" at bounding box center [237, 221] width 39 height 10
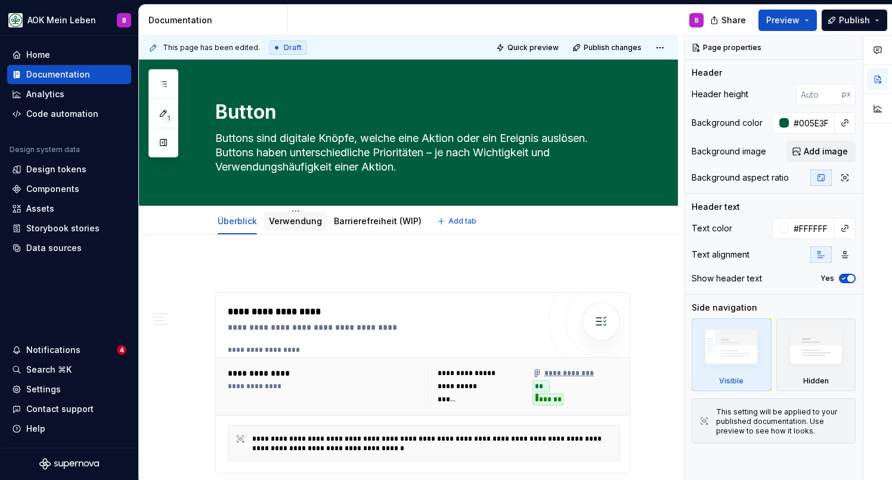
click at [274, 225] on link "Verwendung" at bounding box center [295, 221] width 53 height 10
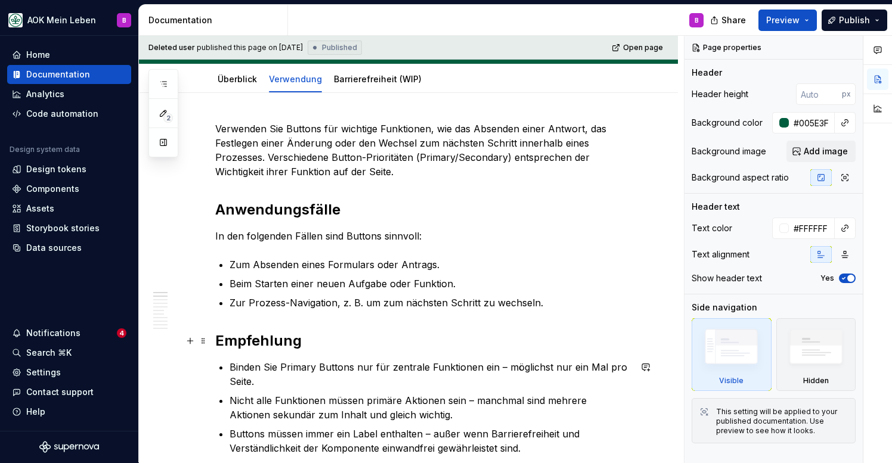
scroll to position [120, 0]
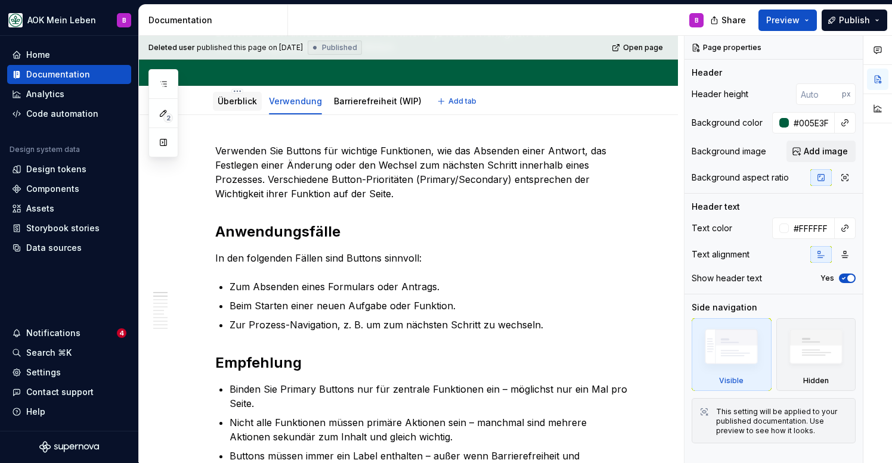
click at [234, 107] on div "Überblick" at bounding box center [237, 101] width 39 height 12
click at [241, 103] on link "Überblick" at bounding box center [237, 101] width 39 height 10
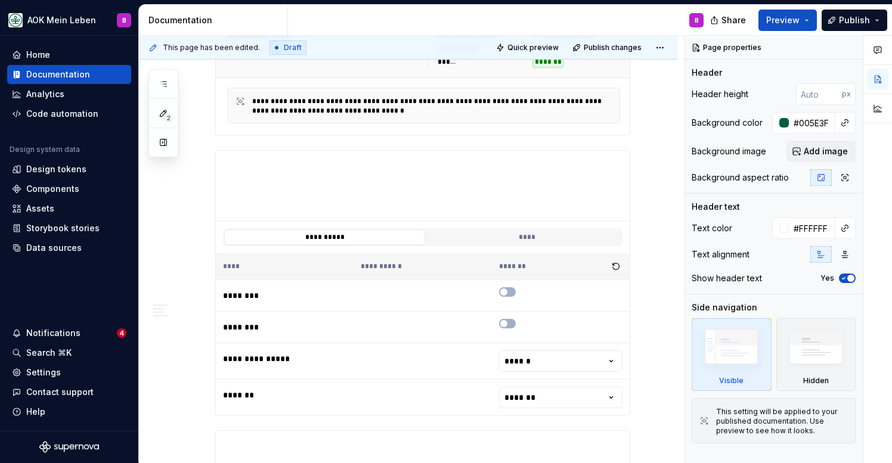
scroll to position [377, 0]
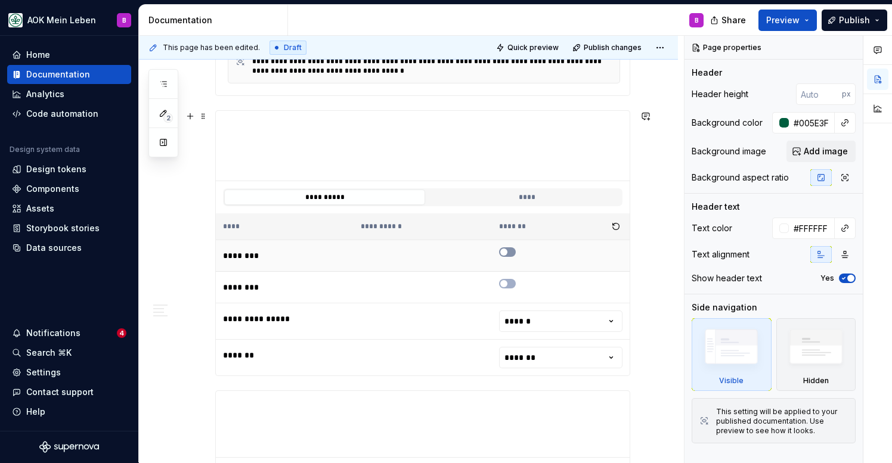
click at [507, 251] on span "button" at bounding box center [503, 252] width 7 height 7
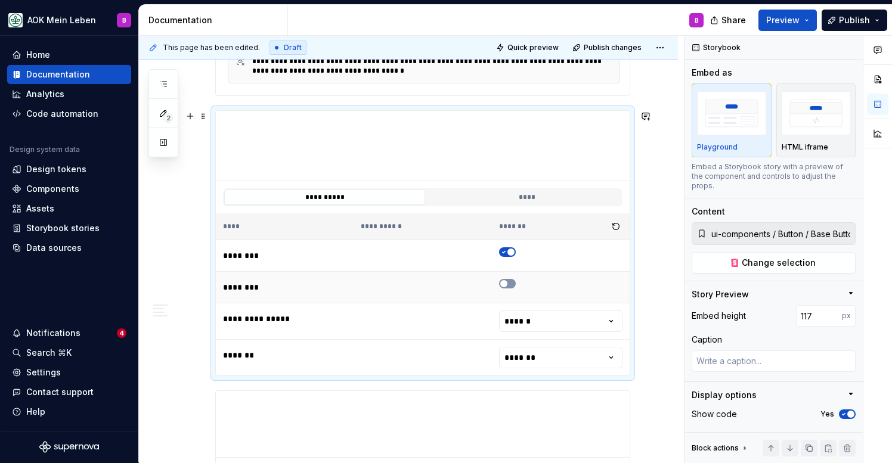
click at [509, 284] on icon "button" at bounding box center [504, 283] width 10 height 7
click at [509, 250] on icon "button" at bounding box center [504, 252] width 10 height 7
click at [507, 250] on span "button" at bounding box center [503, 252] width 7 height 7
click at [509, 250] on icon "button" at bounding box center [504, 252] width 10 height 7
click at [513, 327] on html "AOK Mein Leben B Home Documentation Analytics Code automation Design system dat…" at bounding box center [446, 231] width 892 height 463
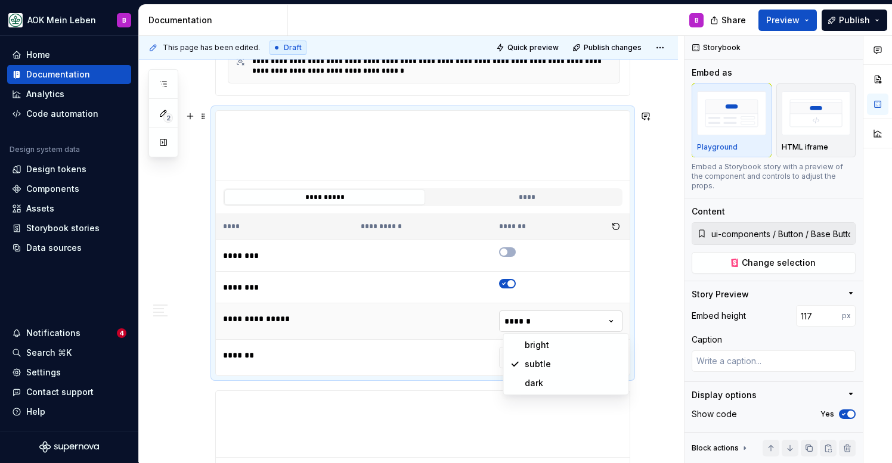
click at [529, 323] on html "AOK Mein Leben B Home Documentation Analytics Code automation Design system dat…" at bounding box center [446, 231] width 892 height 463
click at [525, 200] on button "****" at bounding box center [526, 198] width 201 height 16
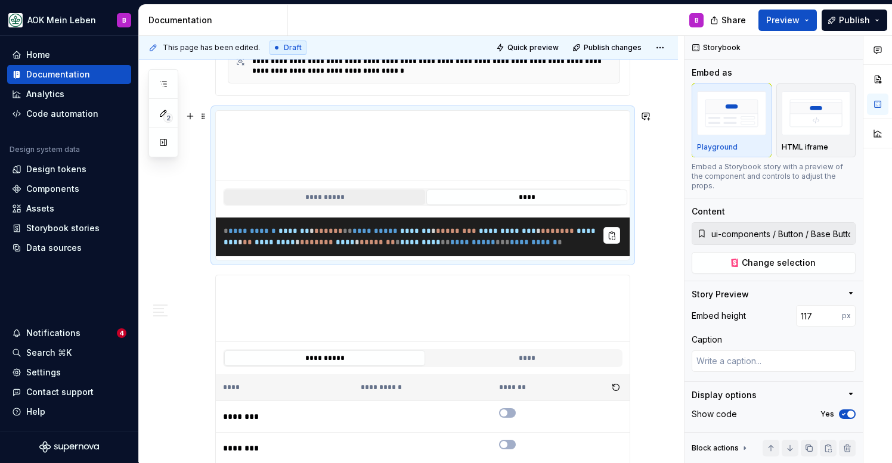
click at [350, 195] on button "**********" at bounding box center [324, 198] width 201 height 16
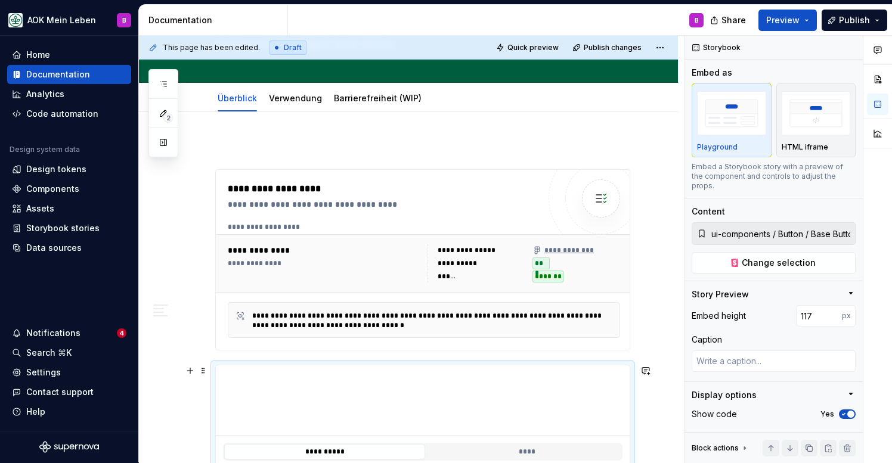
scroll to position [84, 0]
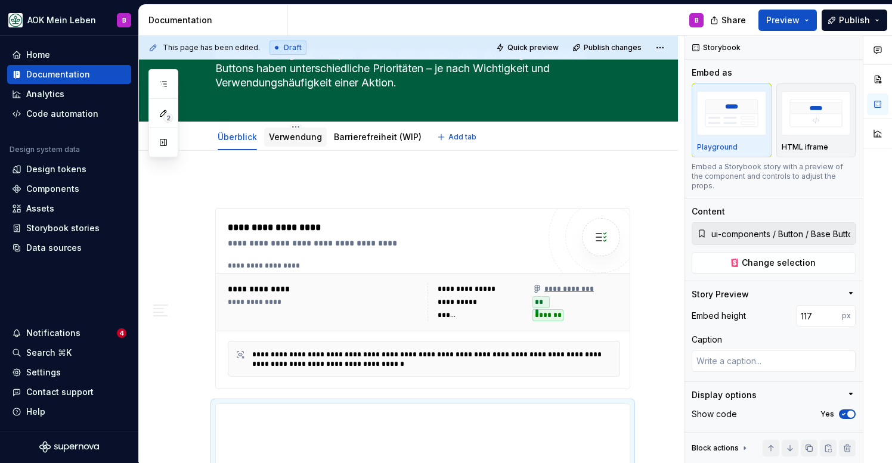
click at [297, 137] on link "Verwendung" at bounding box center [295, 137] width 53 height 10
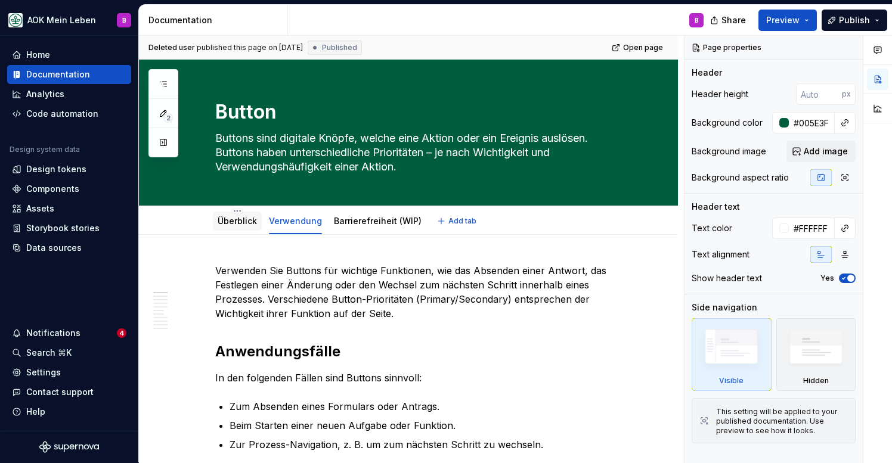
click at [238, 229] on div "Überblick" at bounding box center [237, 221] width 49 height 19
click at [240, 219] on link "Überblick" at bounding box center [237, 221] width 39 height 10
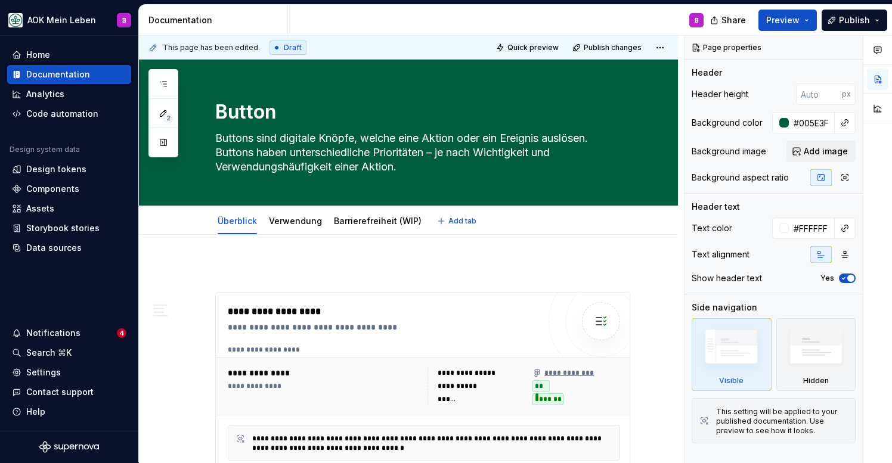
type textarea "*"
